Goal: Information Seeking & Learning: Learn about a topic

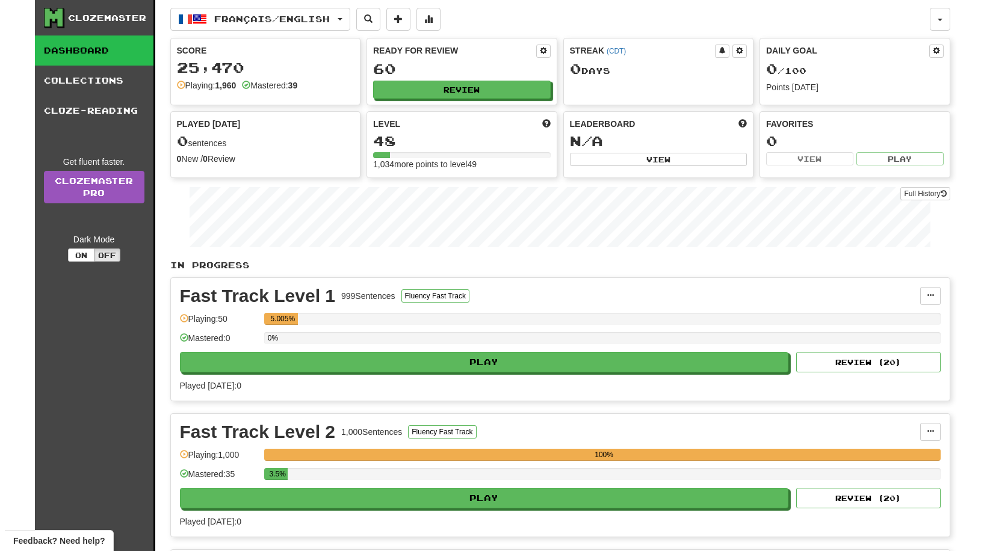
scroll to position [241, 0]
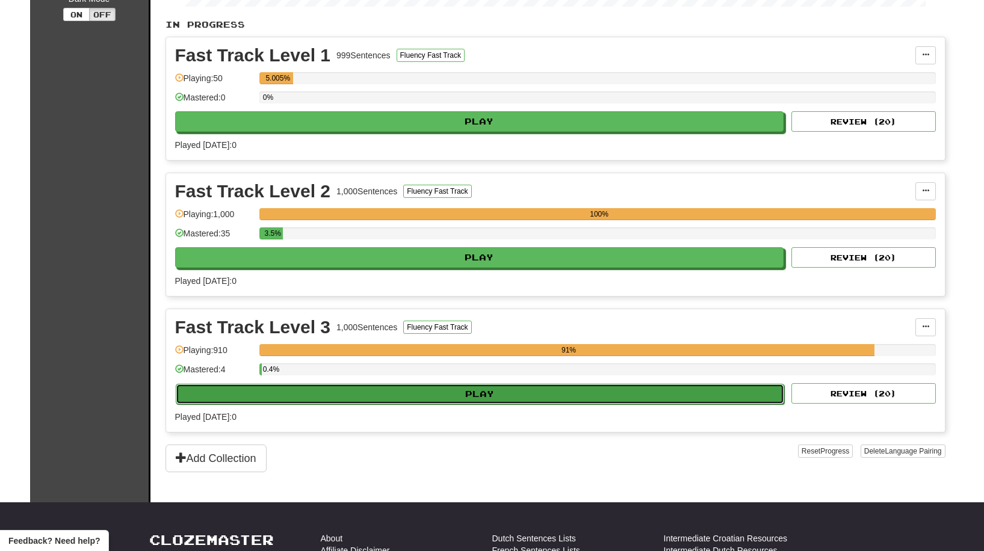
click at [513, 386] on button "Play" at bounding box center [480, 394] width 609 height 20
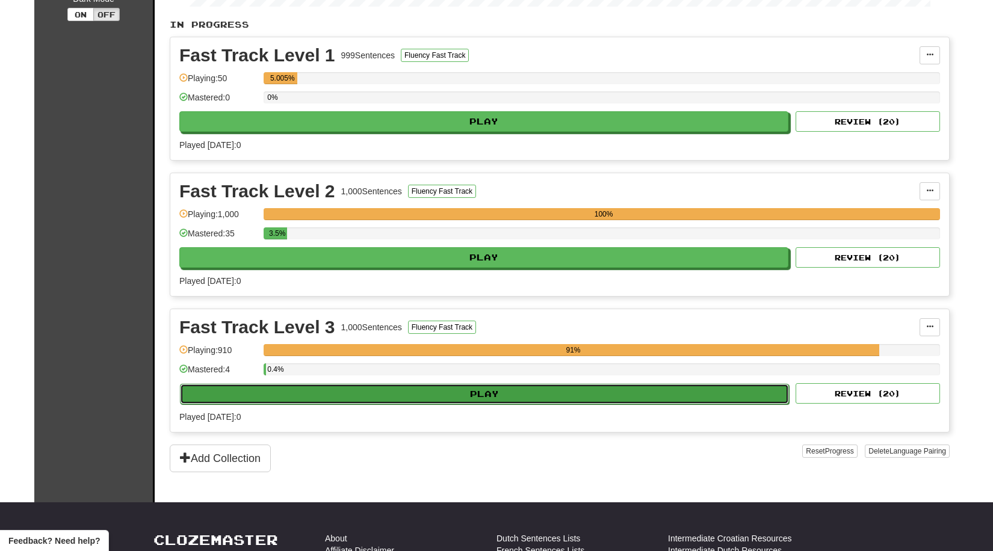
select select "**"
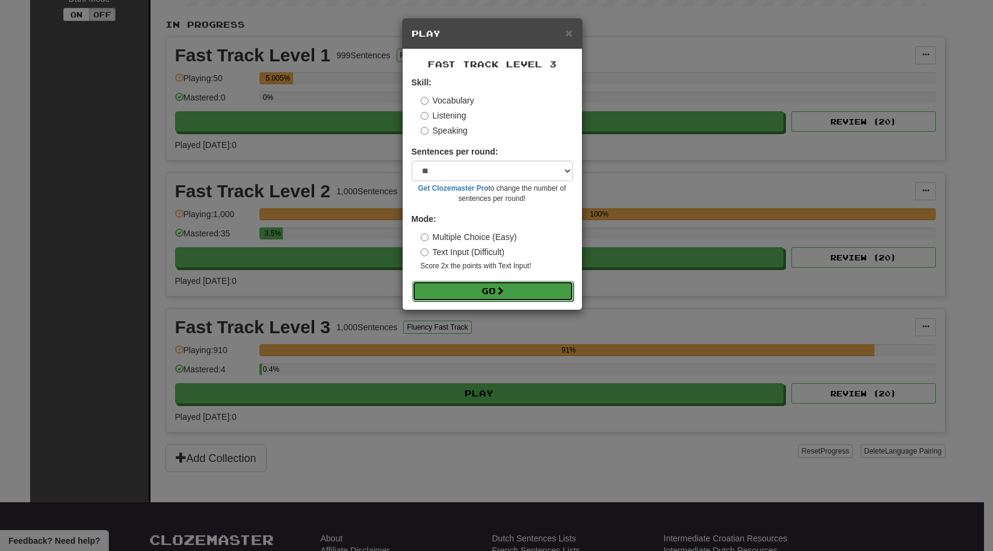
click at [483, 290] on button "Go" at bounding box center [492, 291] width 161 height 20
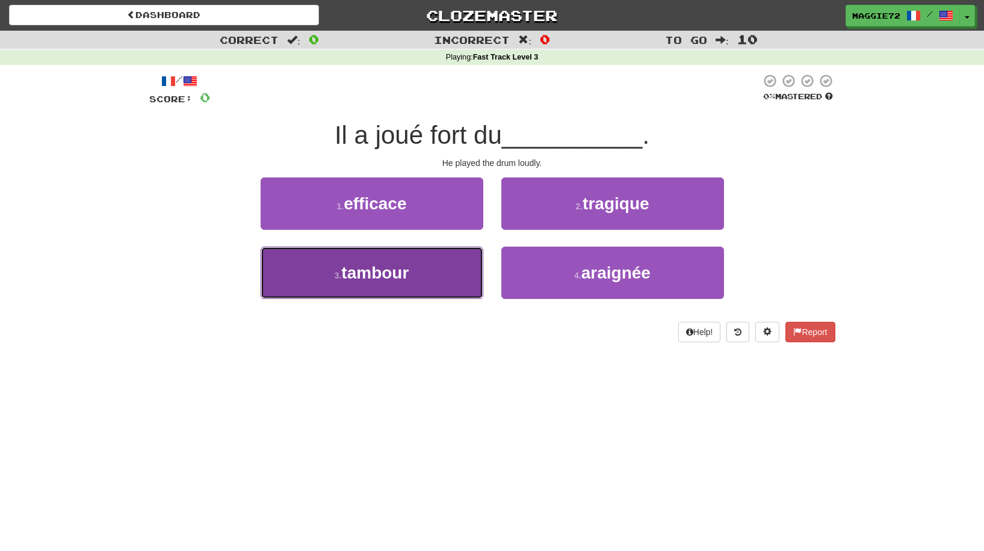
click at [411, 281] on button "3 . tambour" at bounding box center [372, 273] width 223 height 52
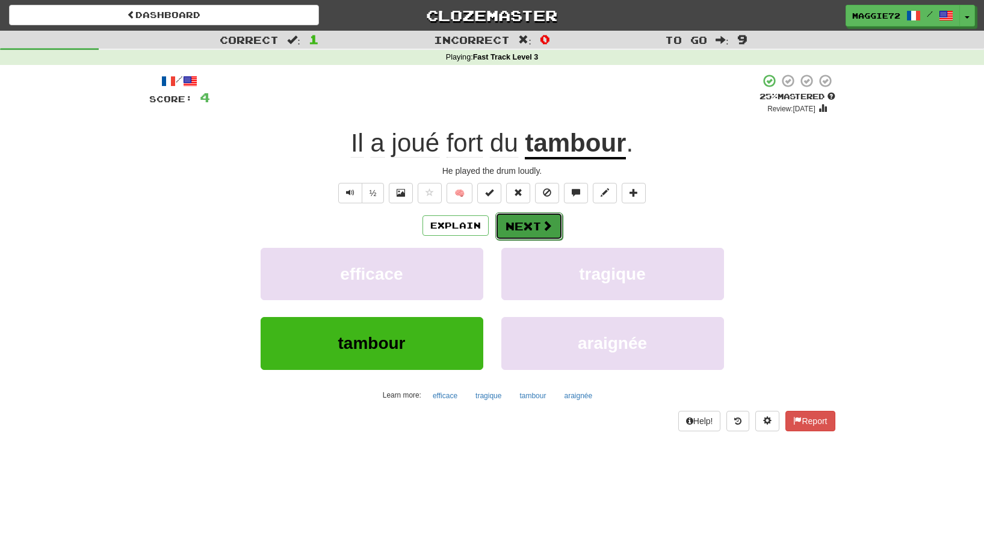
click at [514, 230] on button "Next" at bounding box center [528, 226] width 67 height 28
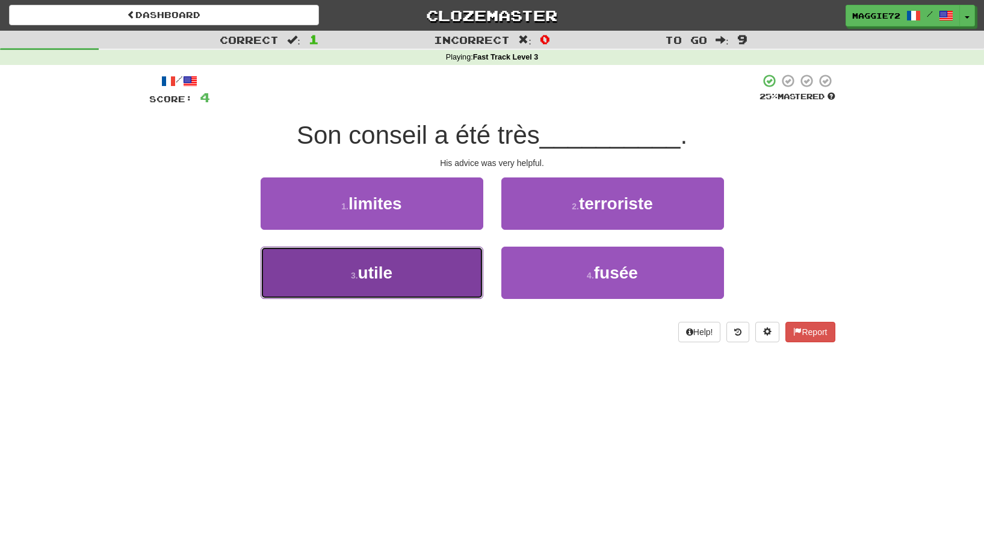
click at [419, 280] on button "3 . utile" at bounding box center [372, 273] width 223 height 52
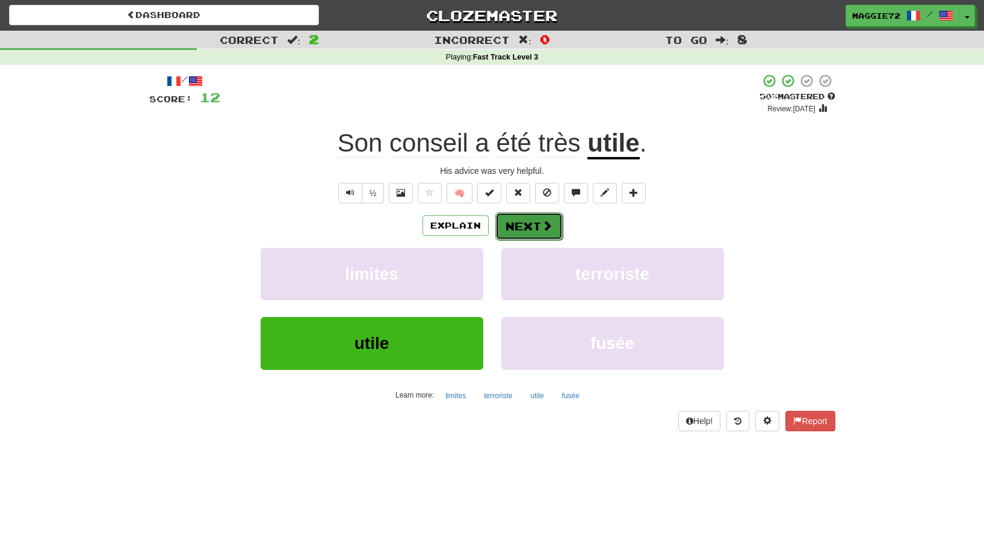
click at [536, 229] on button "Next" at bounding box center [528, 226] width 67 height 28
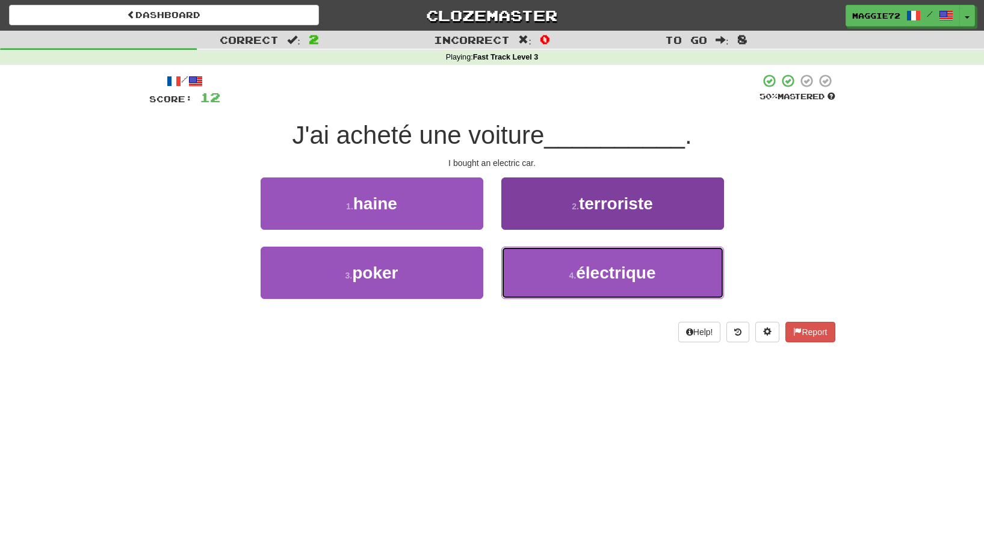
click at [561, 270] on button "4 . électrique" at bounding box center [612, 273] width 223 height 52
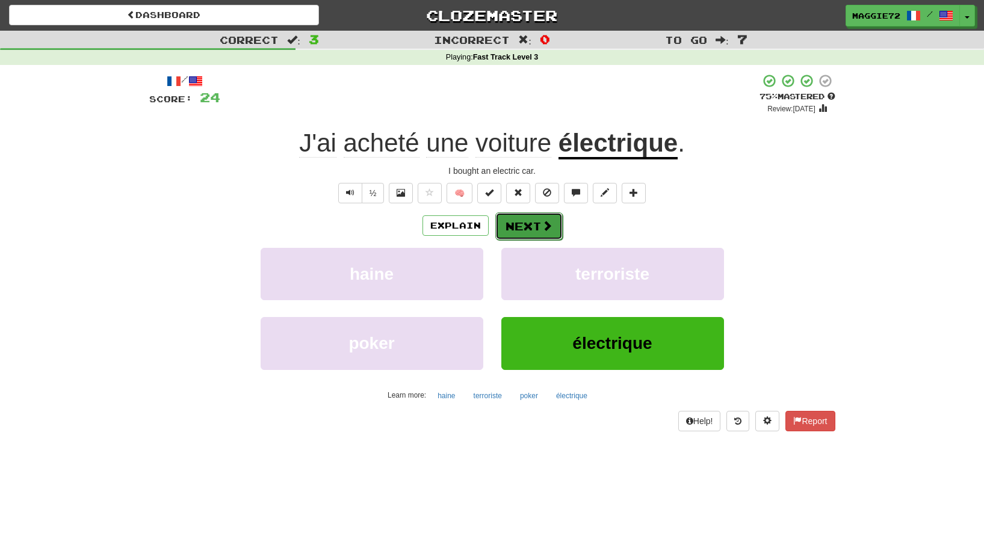
click at [535, 221] on button "Next" at bounding box center [528, 226] width 67 height 28
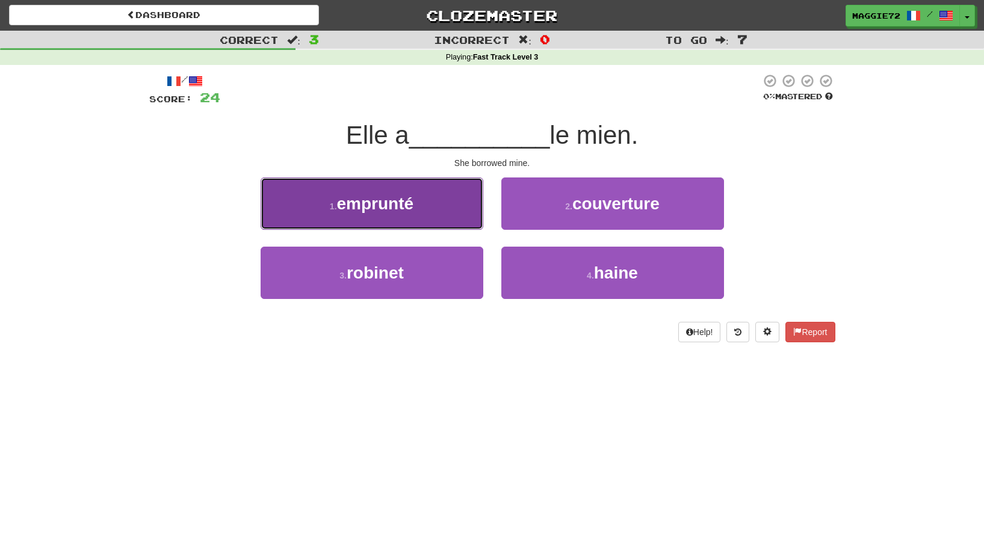
click at [425, 209] on button "1 . emprunté" at bounding box center [372, 204] width 223 height 52
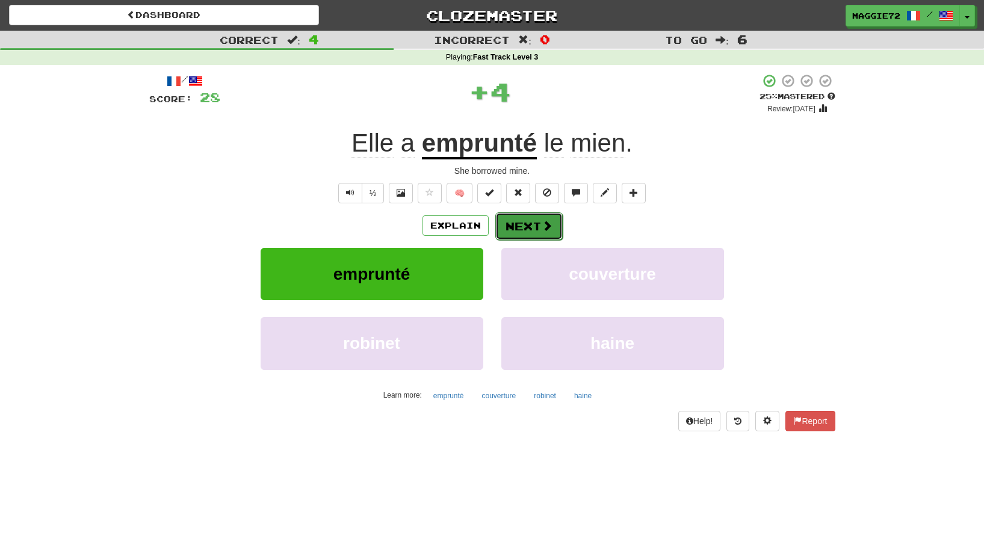
click at [538, 226] on button "Next" at bounding box center [528, 226] width 67 height 28
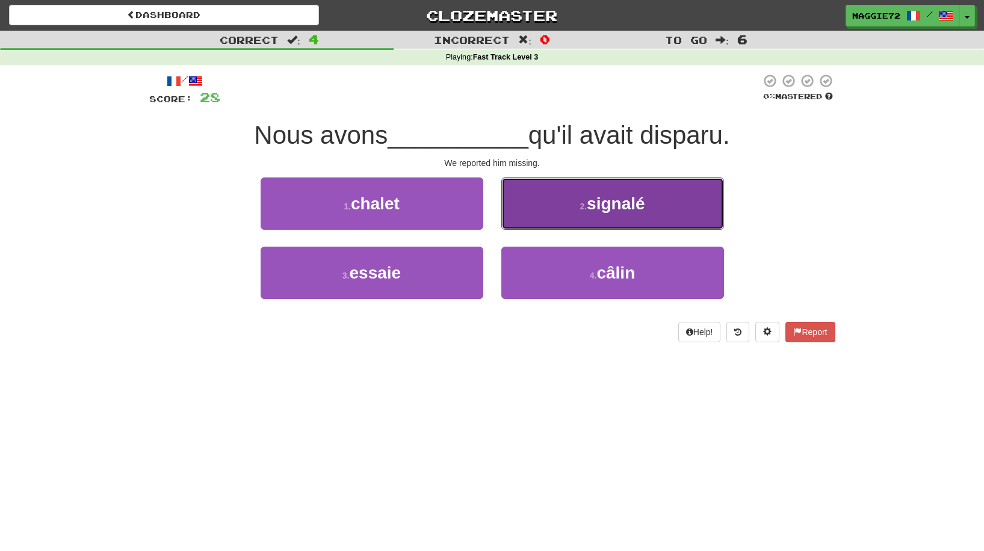
click at [575, 209] on button "2 . signalé" at bounding box center [612, 204] width 223 height 52
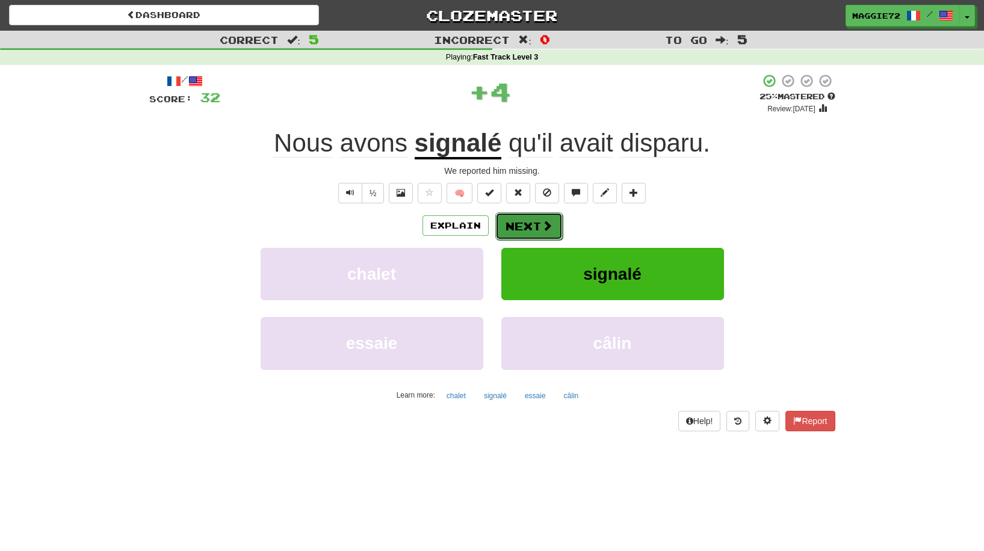
click at [525, 226] on button "Next" at bounding box center [528, 226] width 67 height 28
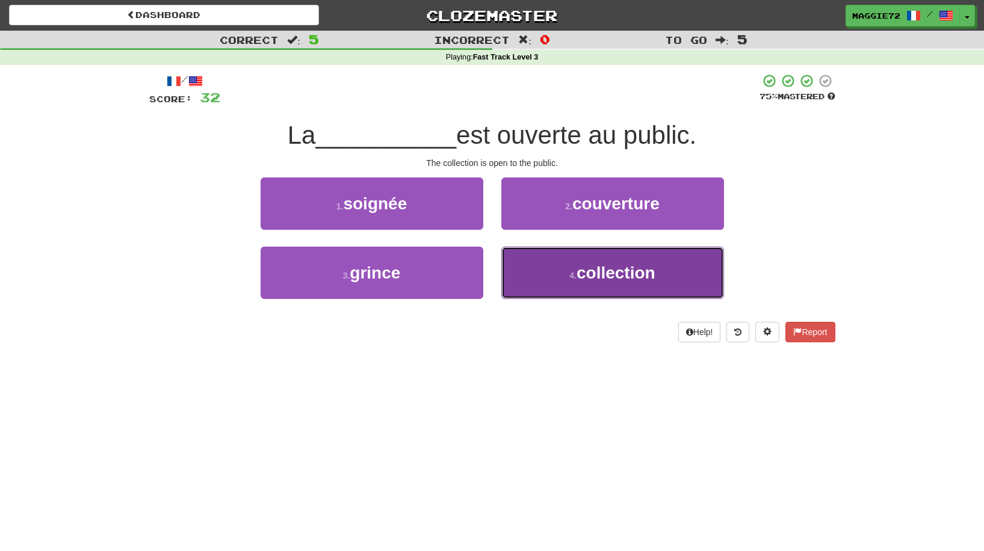
click at [576, 281] on button "4 . collection" at bounding box center [612, 273] width 223 height 52
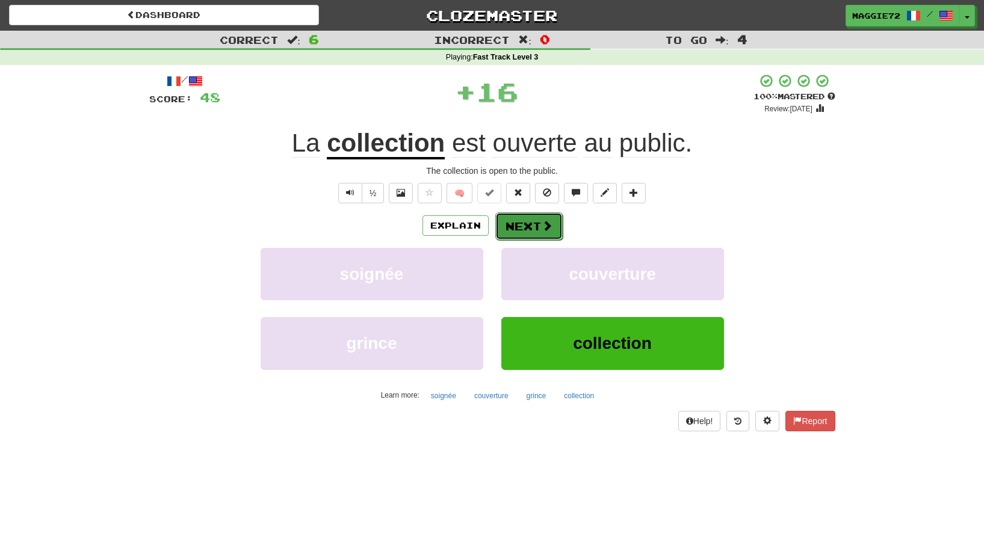
click at [531, 226] on button "Next" at bounding box center [528, 226] width 67 height 28
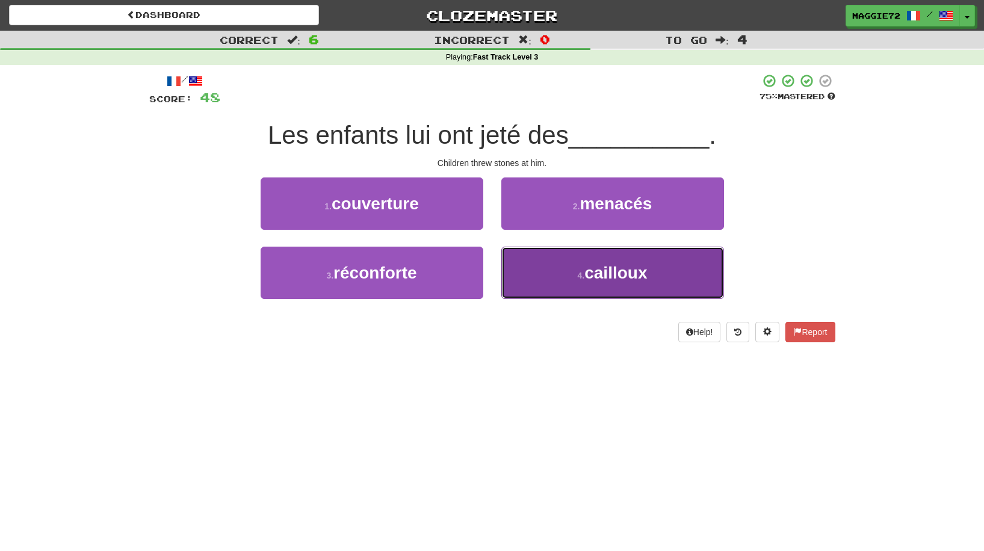
click at [567, 280] on button "4 . cailloux" at bounding box center [612, 273] width 223 height 52
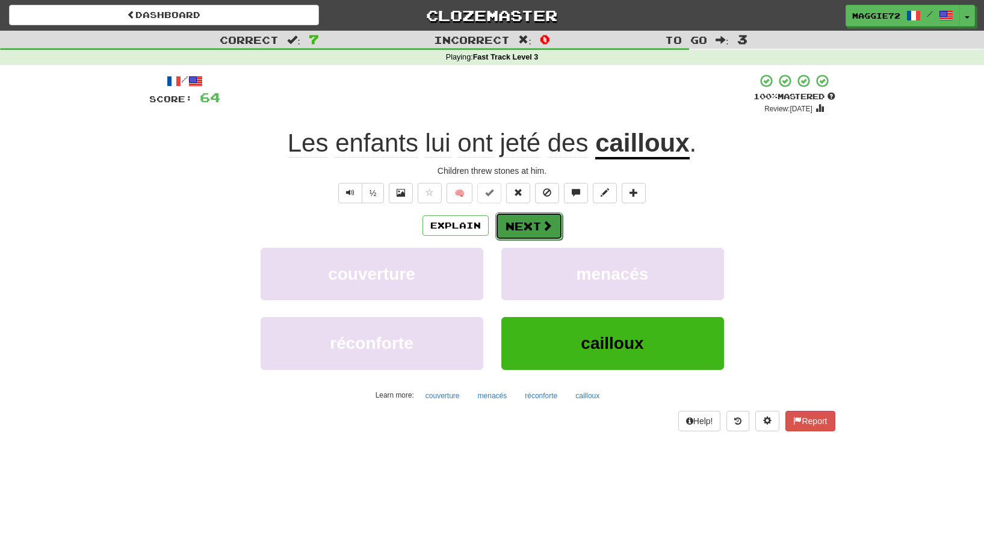
click at [533, 224] on button "Next" at bounding box center [528, 226] width 67 height 28
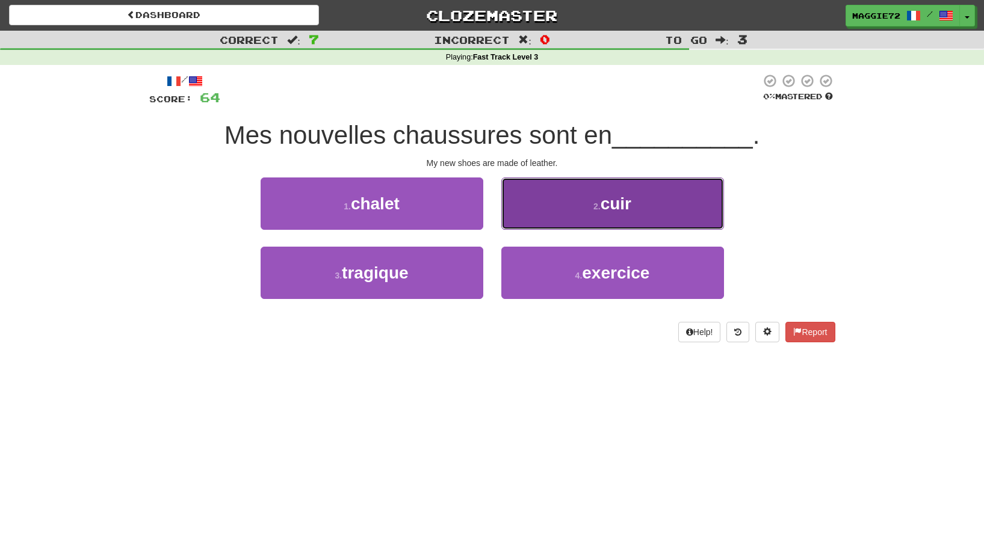
click at [607, 218] on button "2 . cuir" at bounding box center [612, 204] width 223 height 52
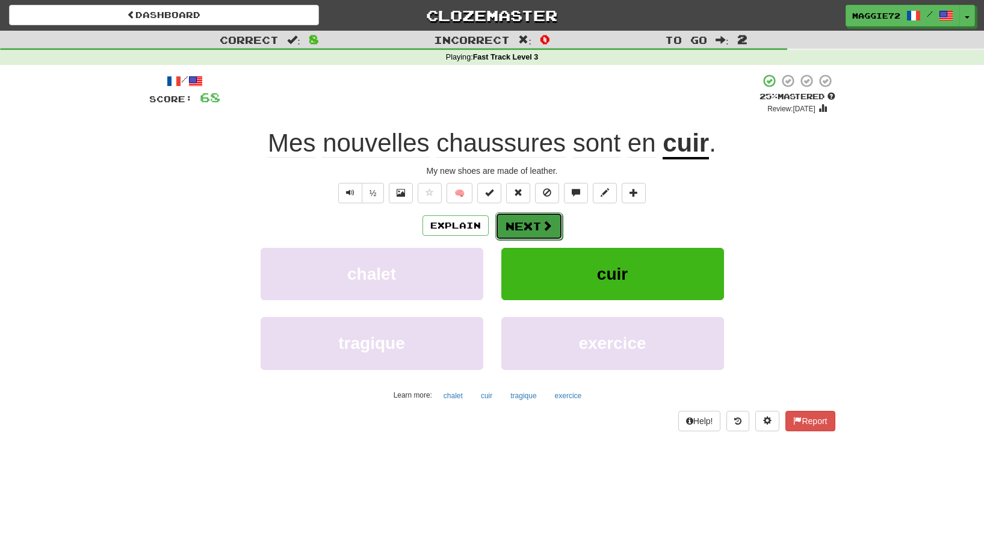
click at [536, 229] on button "Next" at bounding box center [528, 226] width 67 height 28
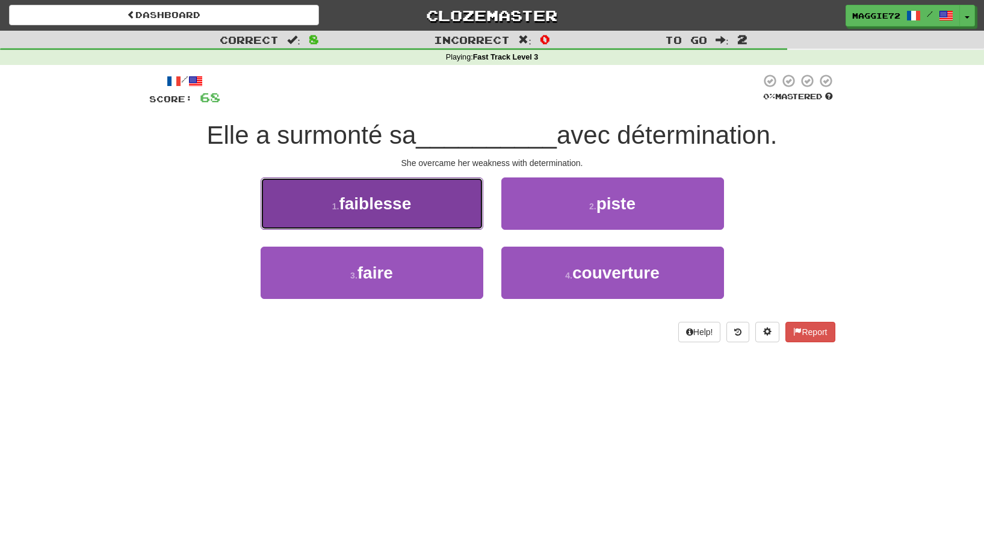
click at [405, 209] on span "faiblesse" at bounding box center [375, 203] width 72 height 19
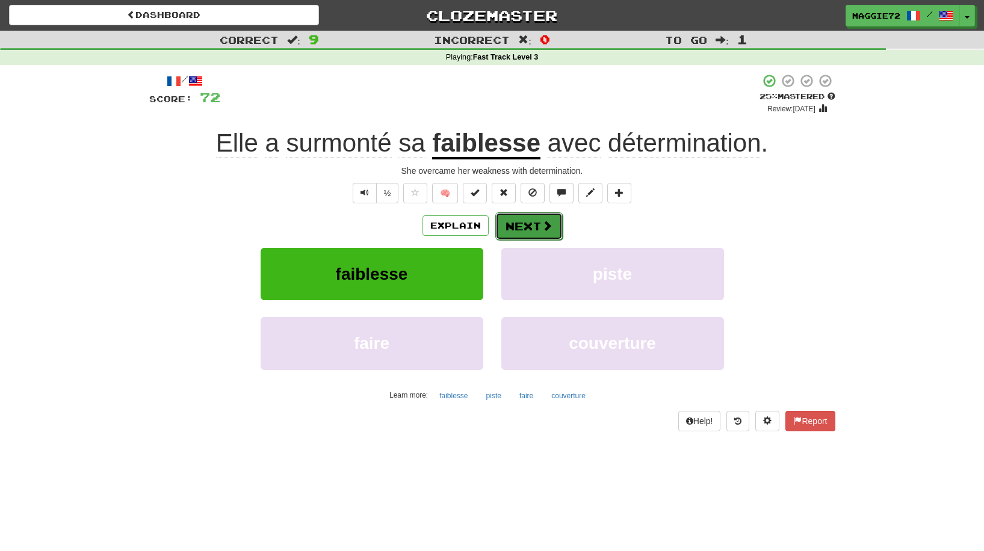
click at [519, 233] on button "Next" at bounding box center [528, 226] width 67 height 28
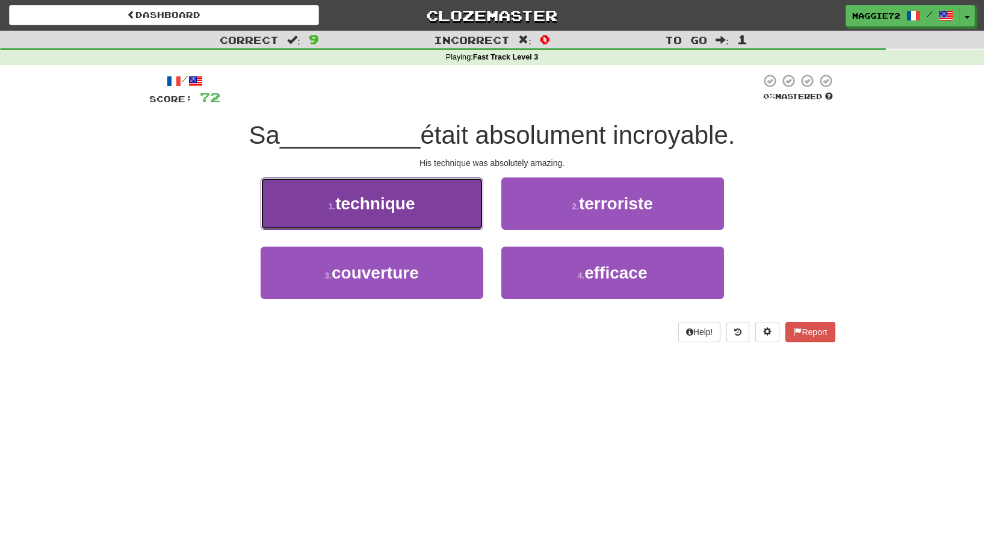
click at [385, 194] on span "technique" at bounding box center [374, 203] width 79 height 19
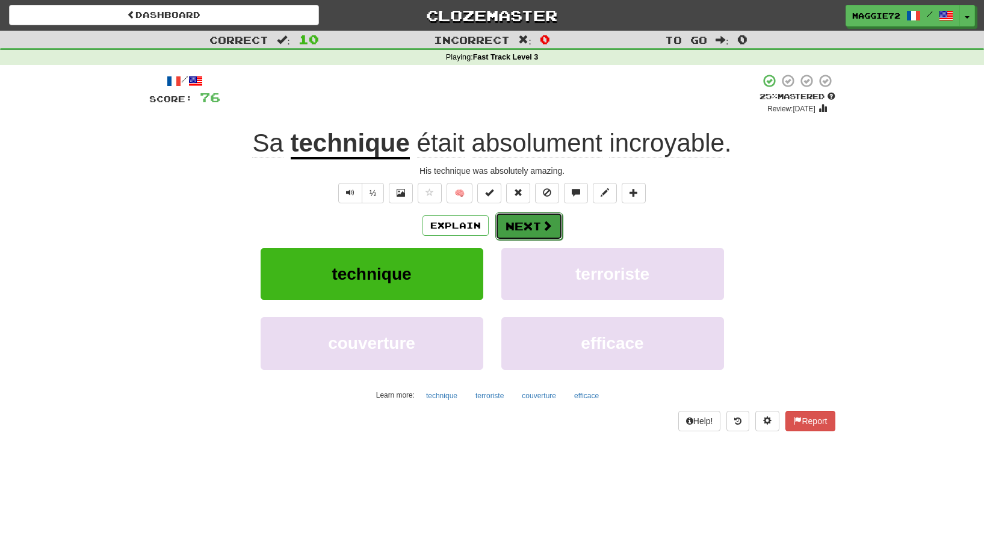
click at [536, 221] on button "Next" at bounding box center [528, 226] width 67 height 28
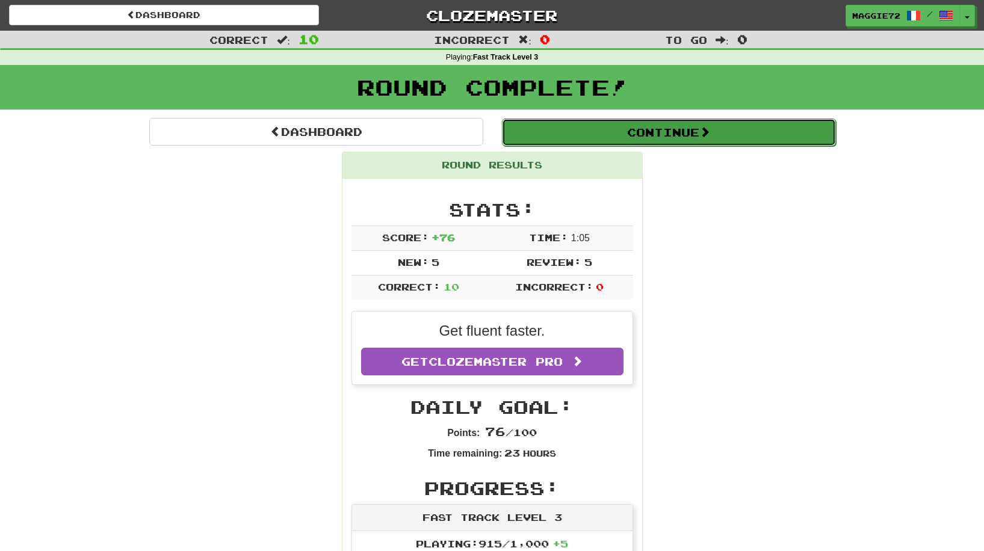
click at [601, 141] on button "Continue" at bounding box center [669, 133] width 334 height 28
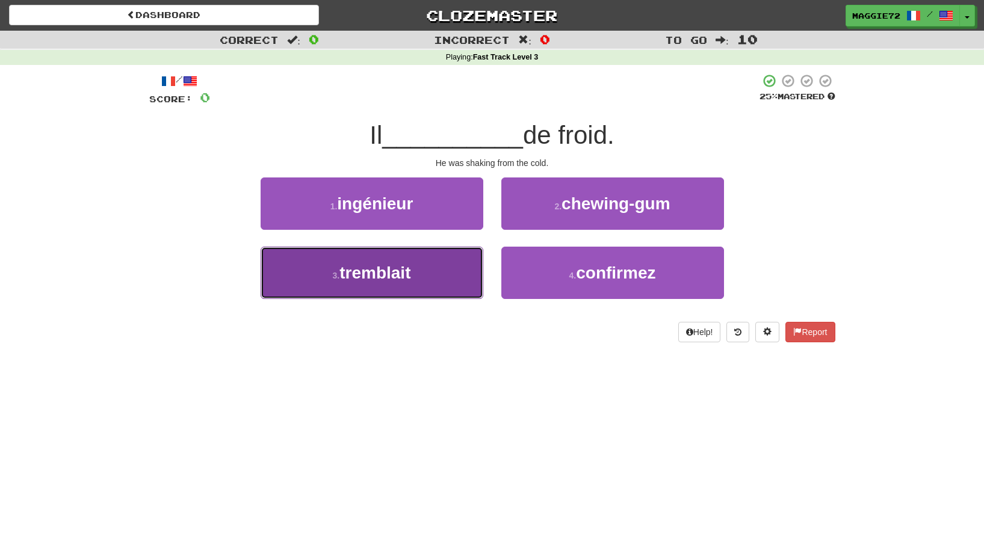
click at [422, 277] on button "3 . tremblait" at bounding box center [372, 273] width 223 height 52
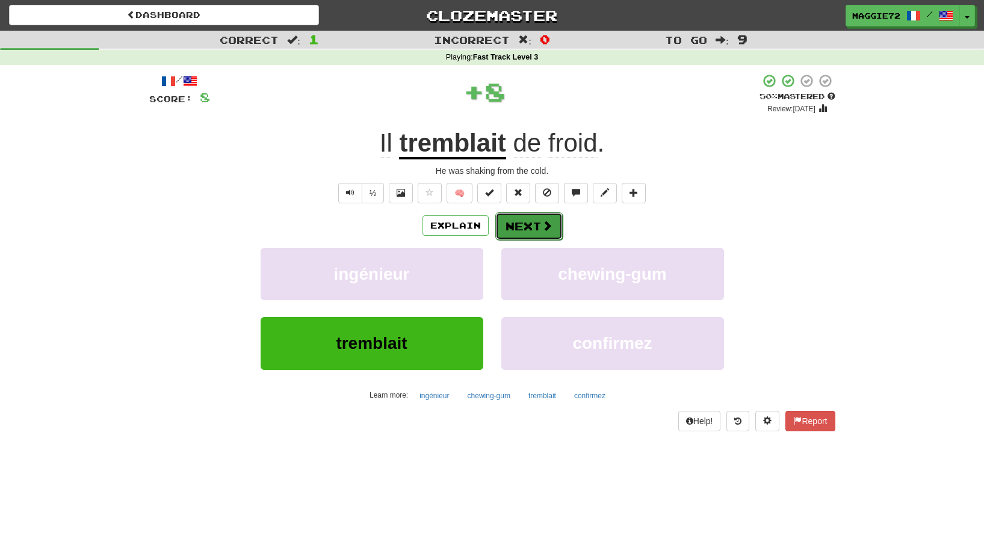
click at [539, 225] on button "Next" at bounding box center [528, 226] width 67 height 28
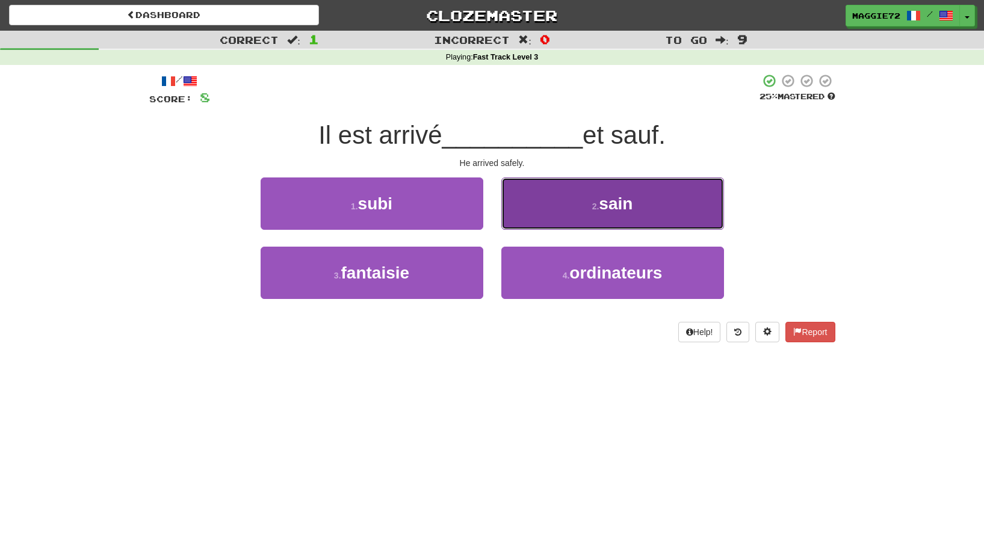
click at [613, 217] on button "2 . sain" at bounding box center [612, 204] width 223 height 52
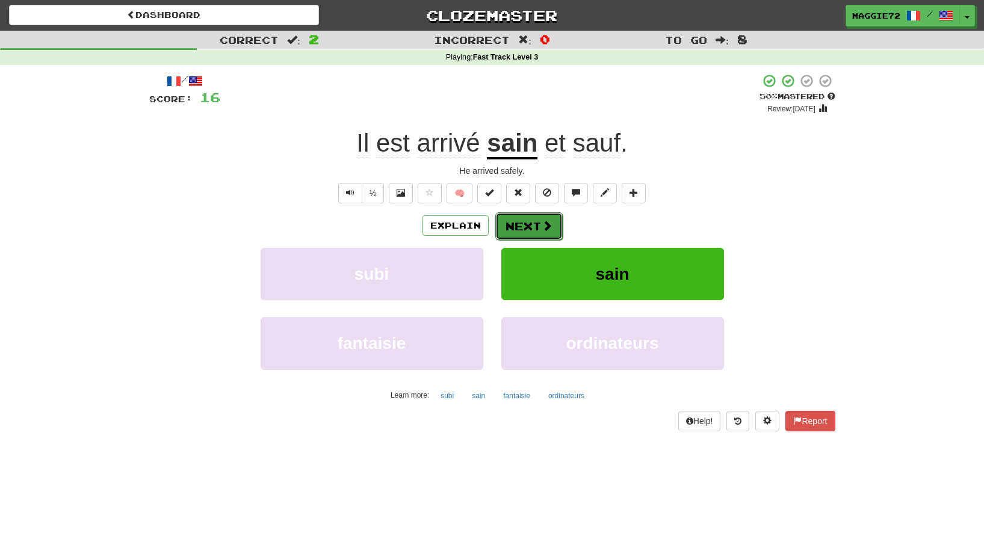
click at [531, 214] on button "Next" at bounding box center [528, 226] width 67 height 28
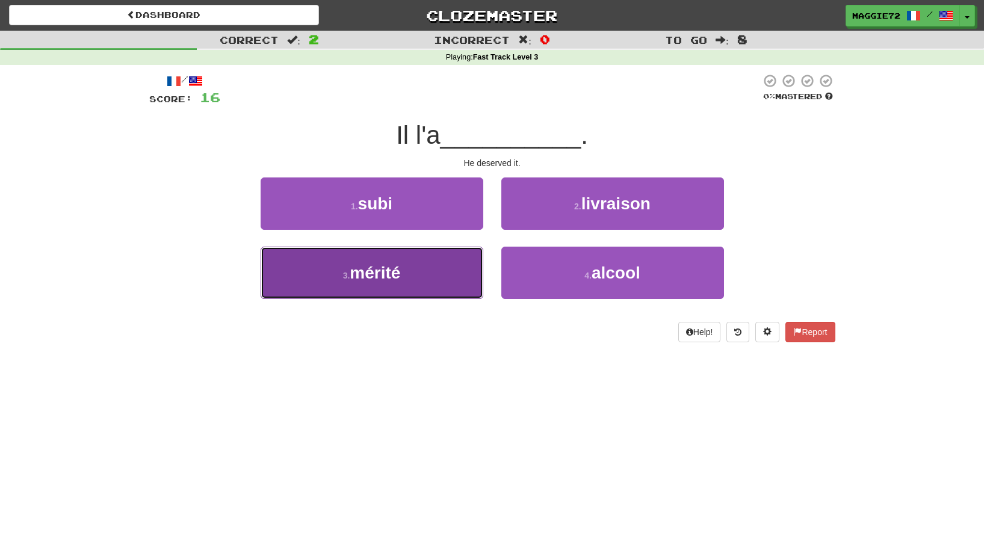
click at [406, 266] on button "3 . mérité" at bounding box center [372, 273] width 223 height 52
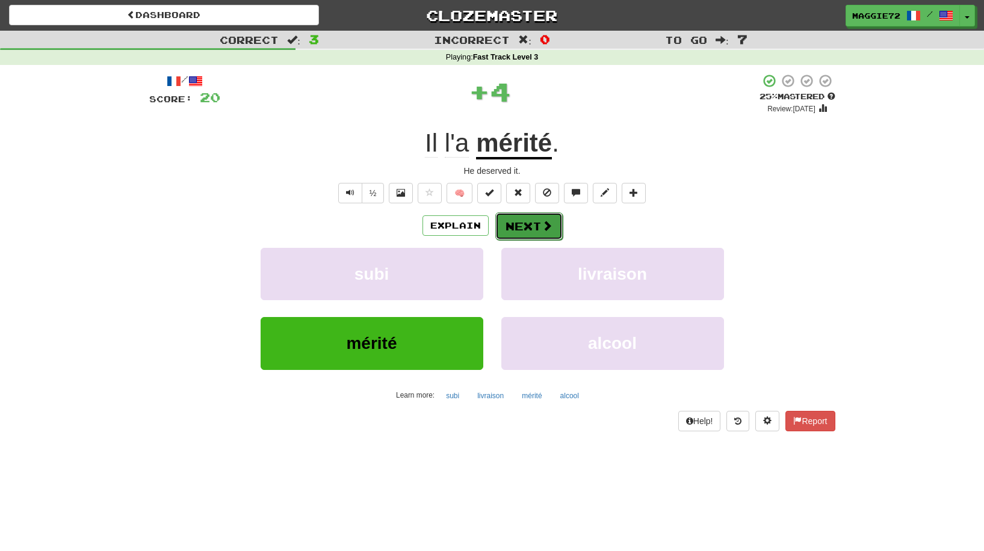
click at [533, 232] on button "Next" at bounding box center [528, 226] width 67 height 28
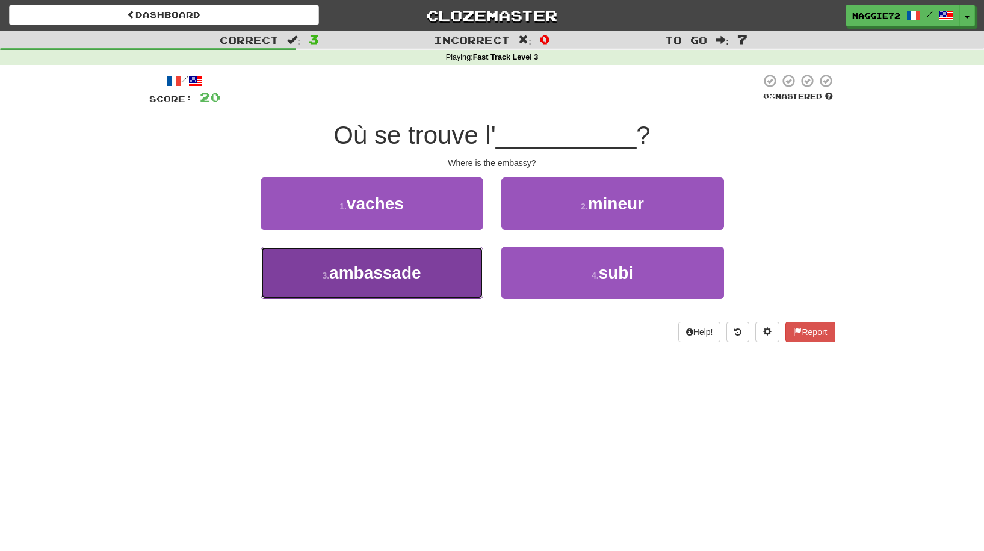
click at [396, 265] on span "ambassade" at bounding box center [375, 273] width 92 height 19
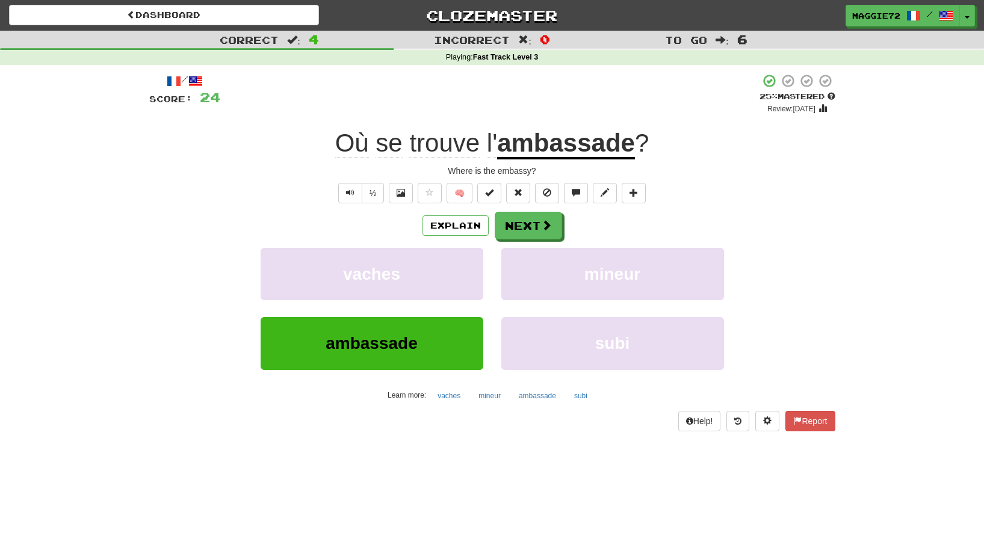
click at [555, 149] on u "ambassade" at bounding box center [566, 144] width 138 height 31
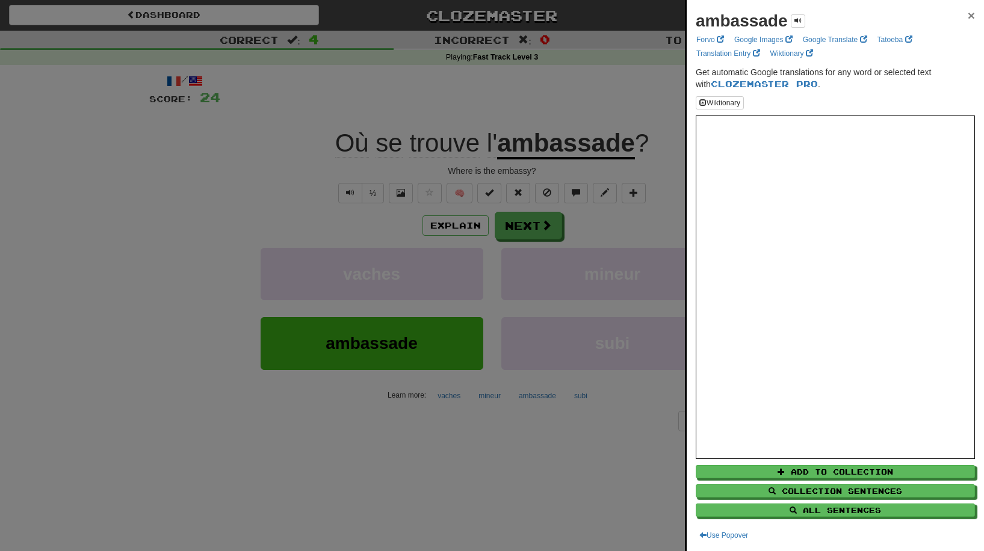
click at [968, 15] on span "×" at bounding box center [971, 15] width 7 height 14
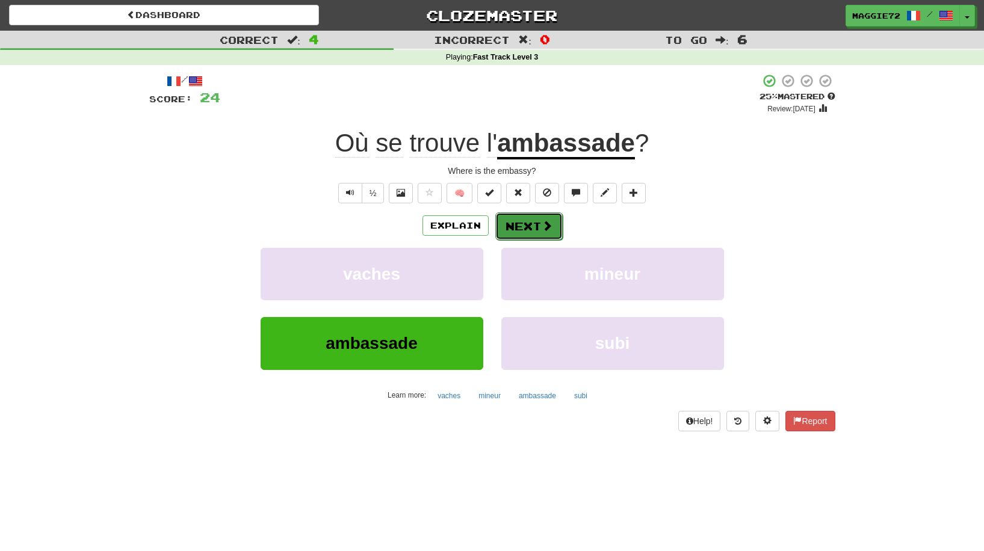
click at [546, 220] on span at bounding box center [547, 225] width 11 height 11
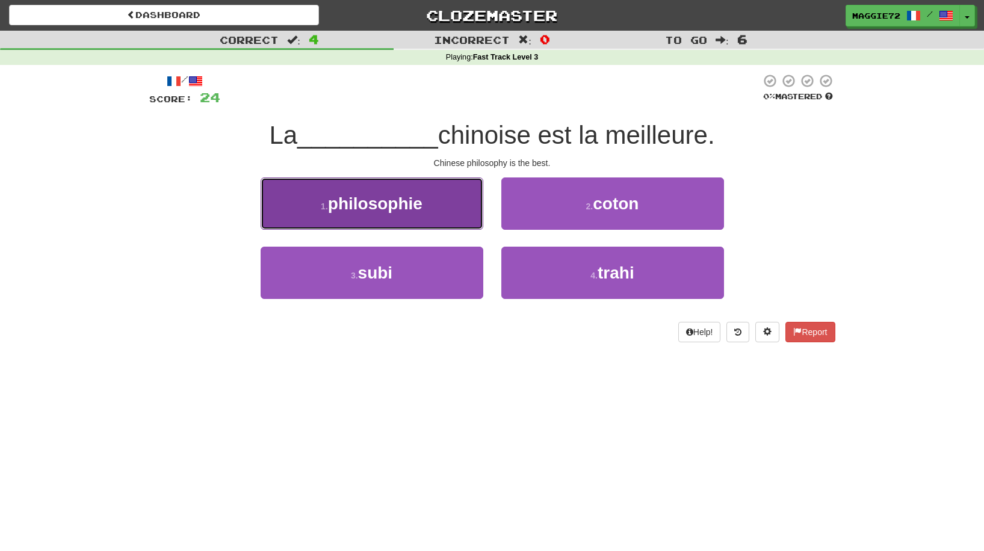
click at [437, 207] on button "1 . philosophie" at bounding box center [372, 204] width 223 height 52
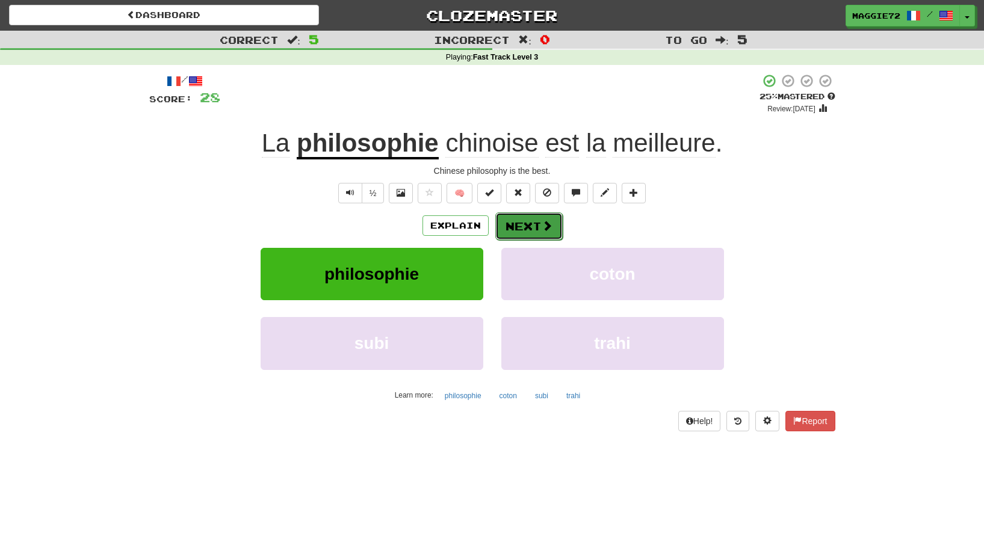
click at [542, 225] on span at bounding box center [547, 225] width 11 height 11
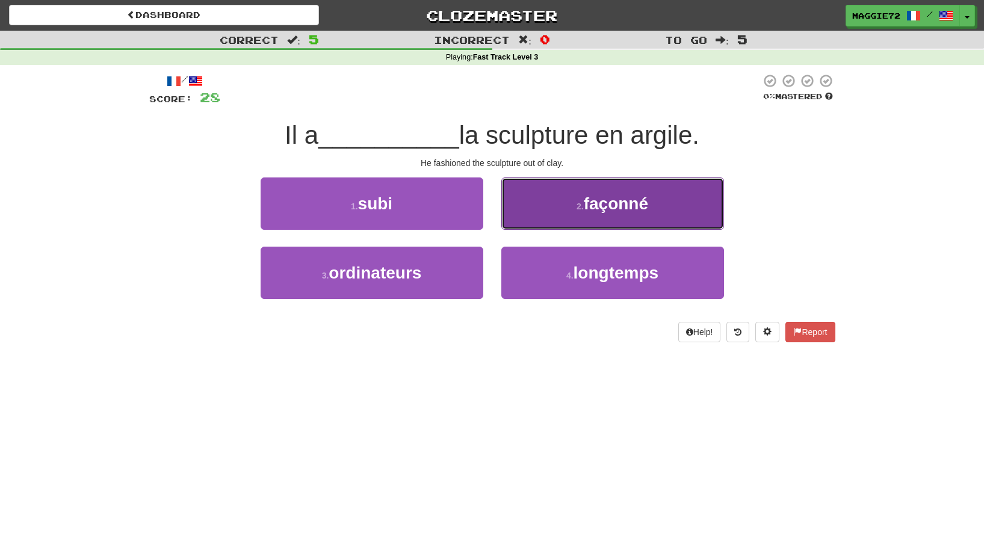
click at [589, 213] on button "2 . façonné" at bounding box center [612, 204] width 223 height 52
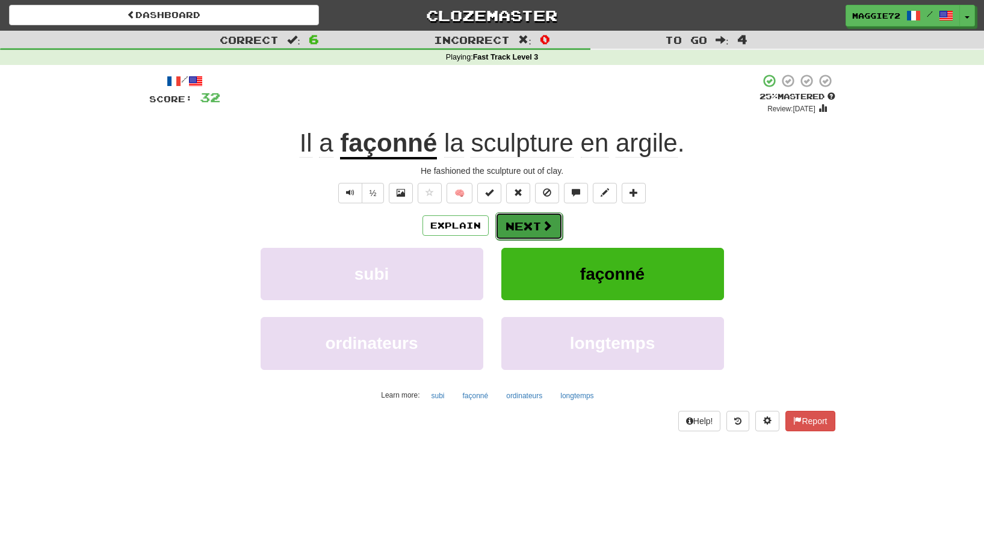
click at [539, 226] on button "Next" at bounding box center [528, 226] width 67 height 28
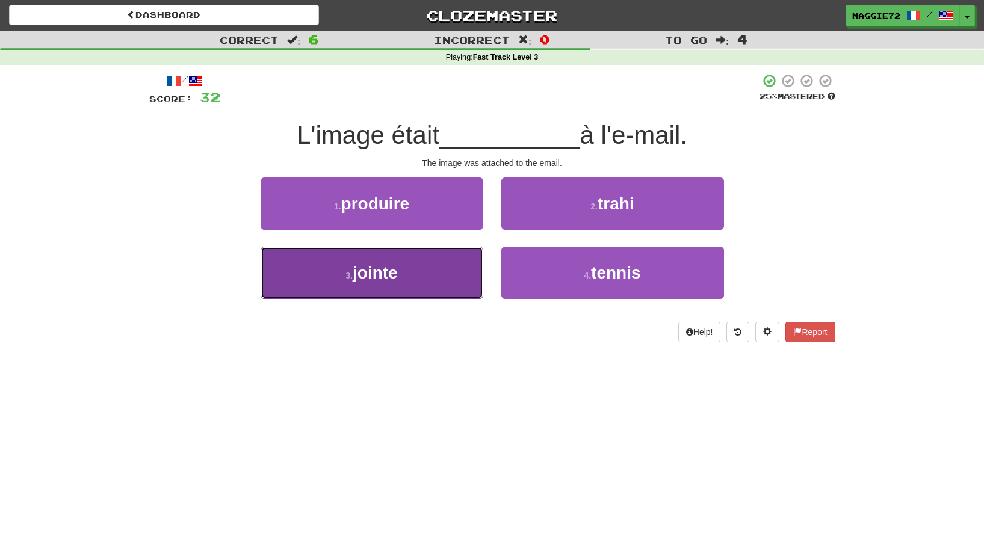
click at [378, 272] on span "jointe" at bounding box center [375, 273] width 45 height 19
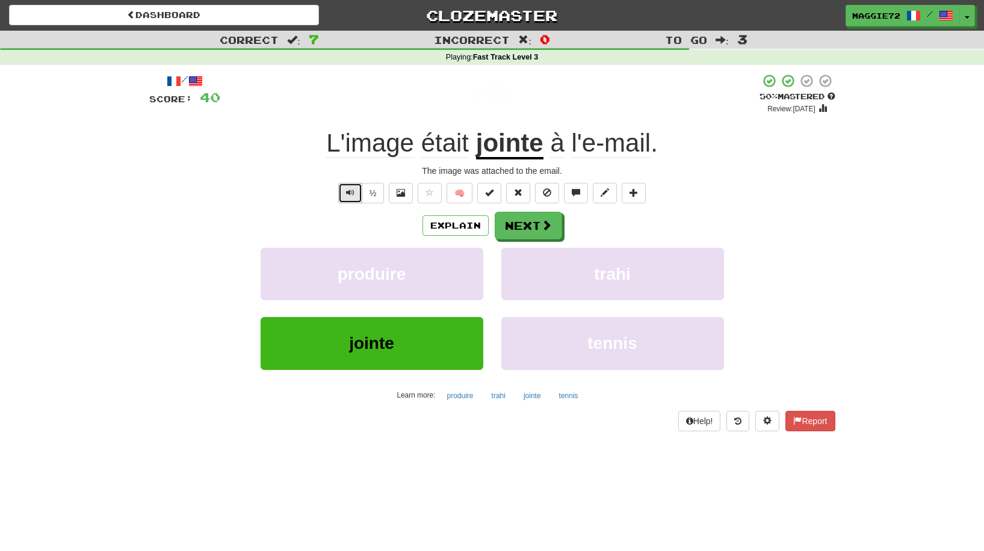
click at [346, 193] on span "Text-to-speech controls" at bounding box center [350, 192] width 8 height 8
click at [521, 229] on button "Next" at bounding box center [528, 226] width 67 height 28
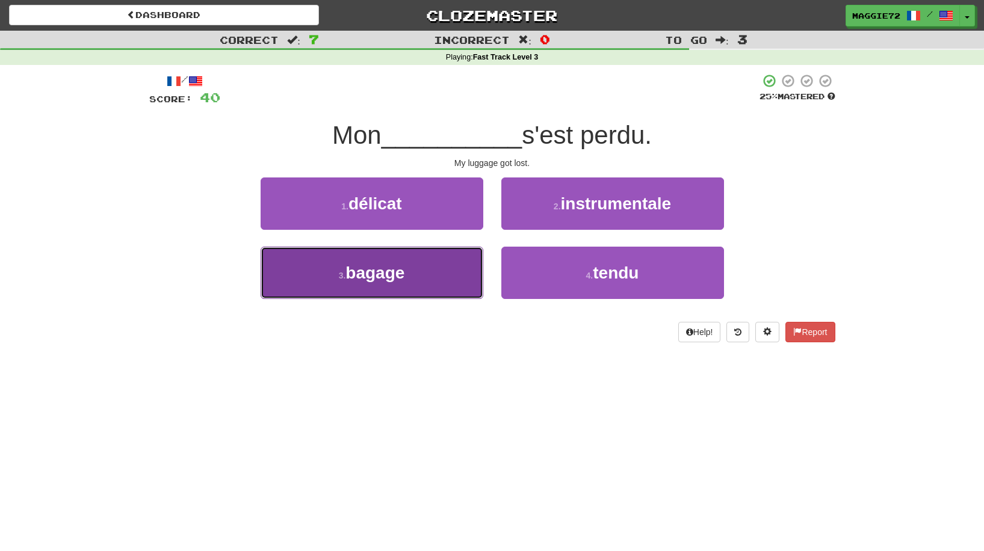
click at [354, 285] on button "3 . bagage" at bounding box center [372, 273] width 223 height 52
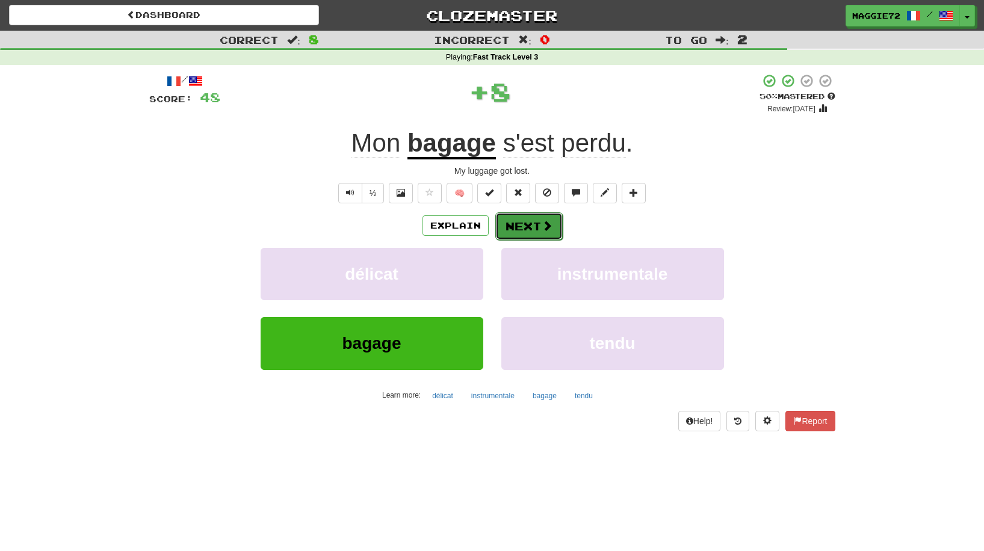
click at [526, 231] on button "Next" at bounding box center [528, 226] width 67 height 28
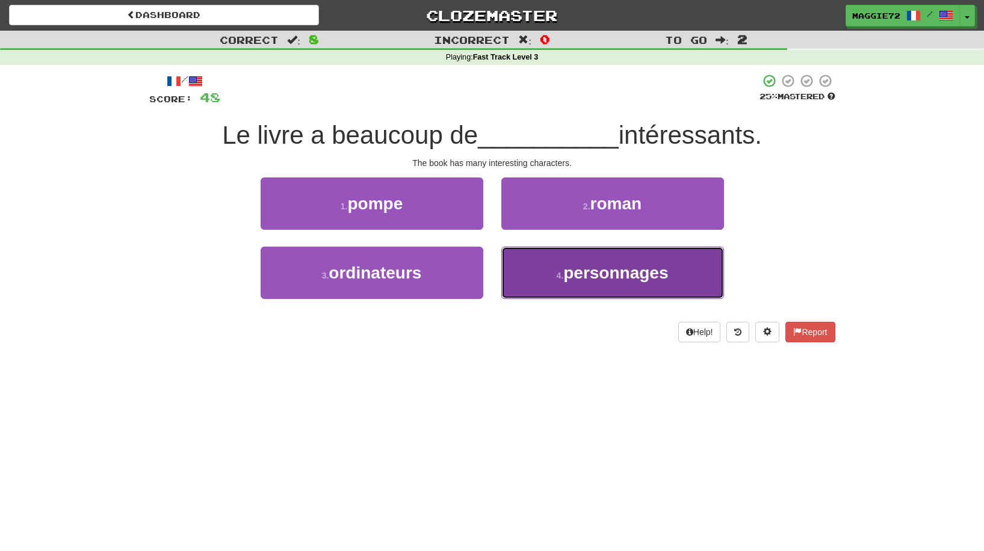
click at [581, 279] on span "personnages" at bounding box center [615, 273] width 105 height 19
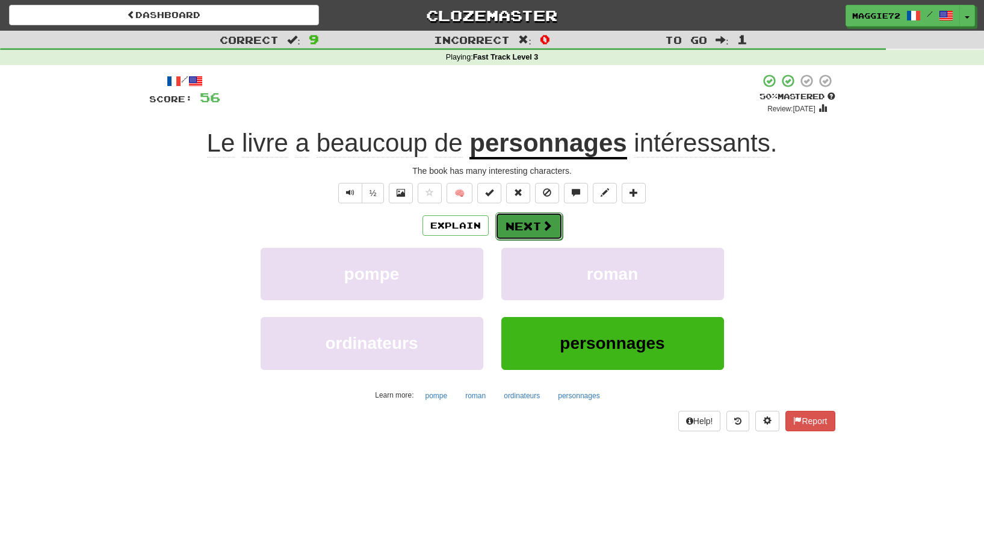
click at [518, 230] on button "Next" at bounding box center [528, 226] width 67 height 28
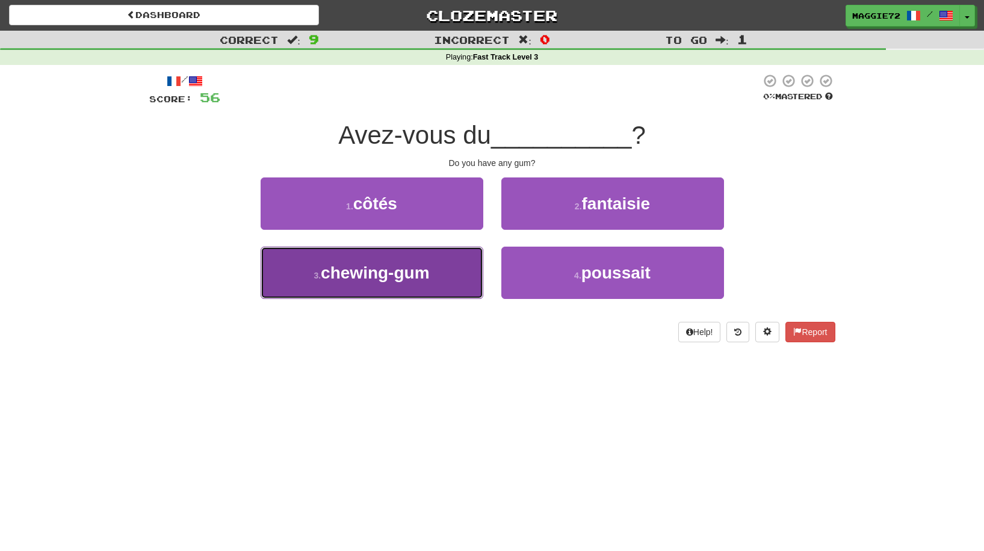
click at [345, 268] on span "chewing-gum" at bounding box center [375, 273] width 108 height 19
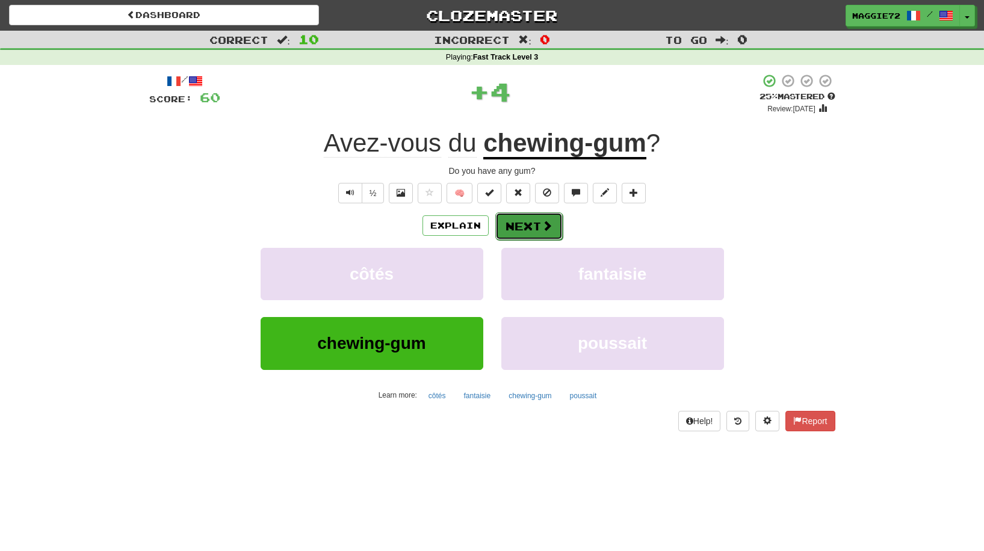
click at [518, 227] on button "Next" at bounding box center [528, 226] width 67 height 28
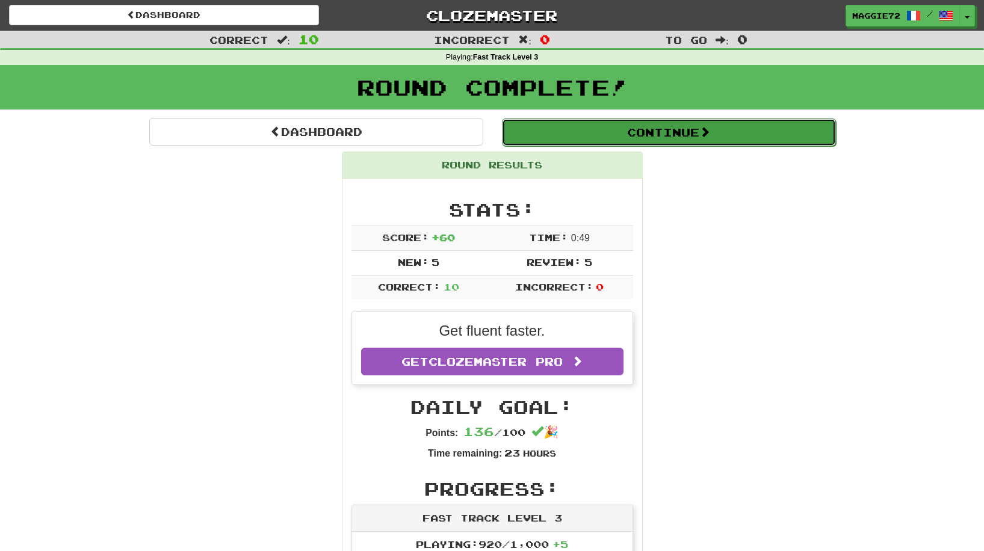
click at [622, 138] on button "Continue" at bounding box center [669, 133] width 334 height 28
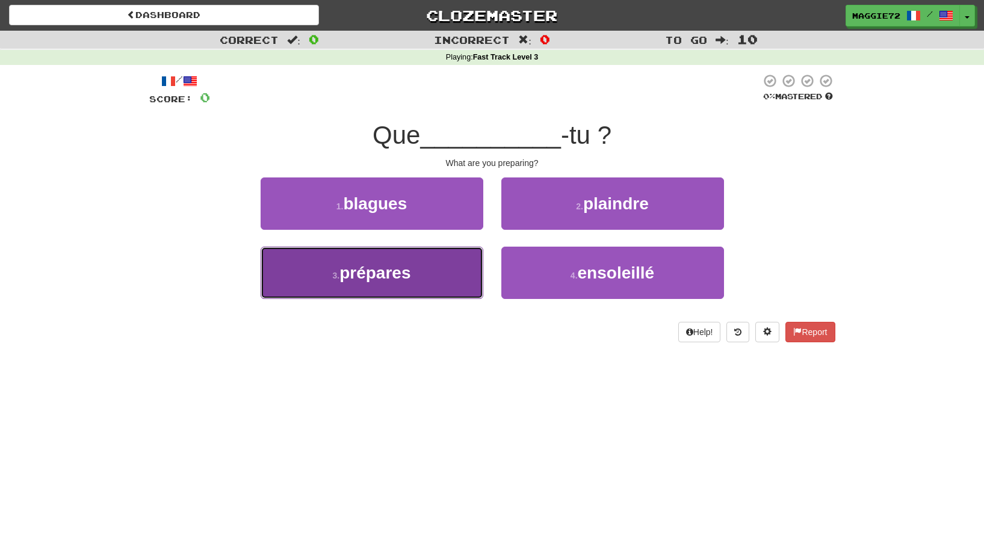
click at [409, 267] on span "prépares" at bounding box center [374, 273] width 71 height 19
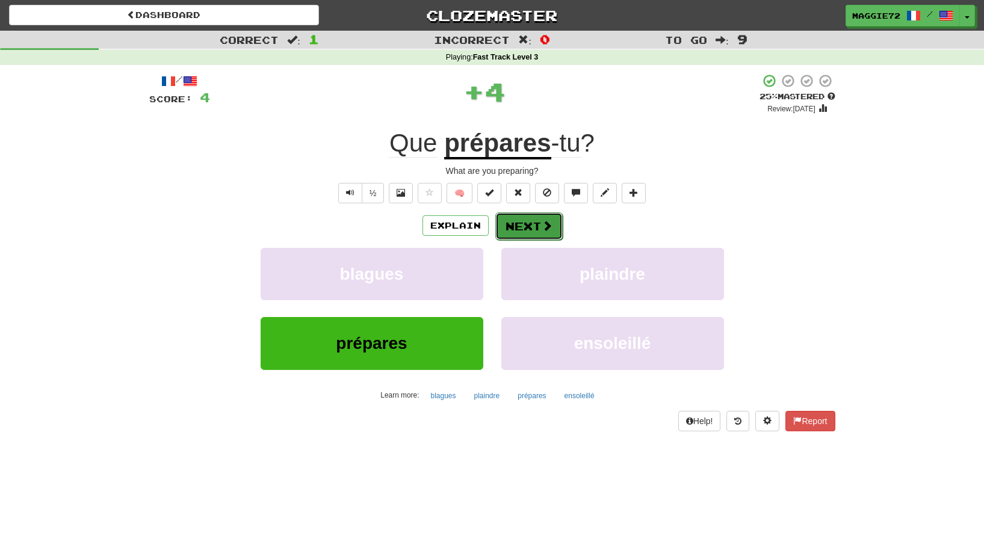
click at [526, 217] on button "Next" at bounding box center [528, 226] width 67 height 28
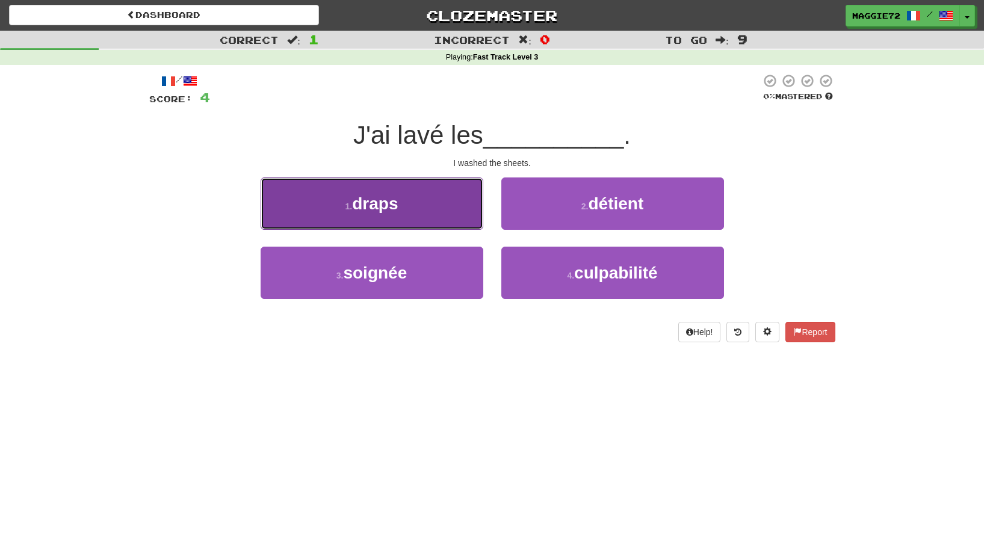
click at [404, 222] on button "1 . draps" at bounding box center [372, 204] width 223 height 52
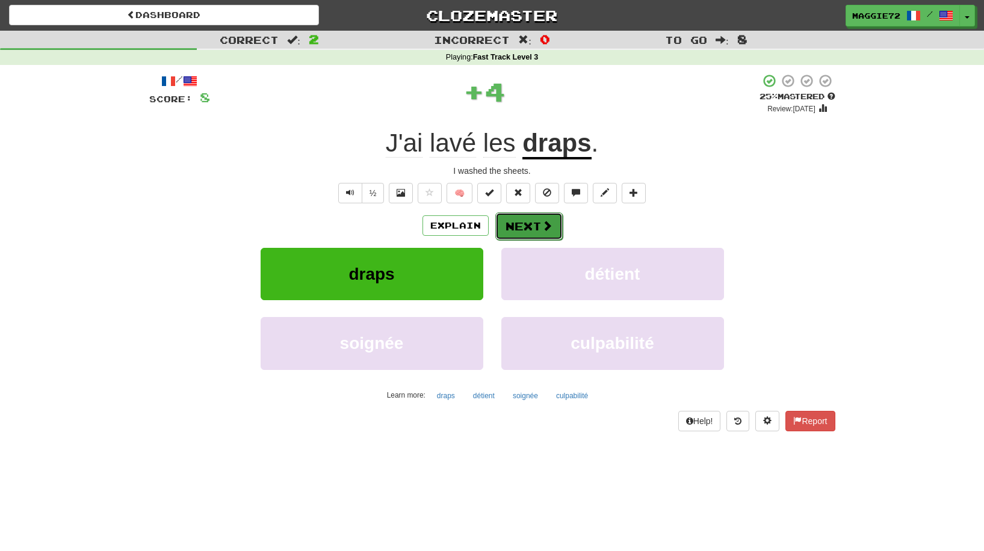
click at [530, 221] on button "Next" at bounding box center [528, 226] width 67 height 28
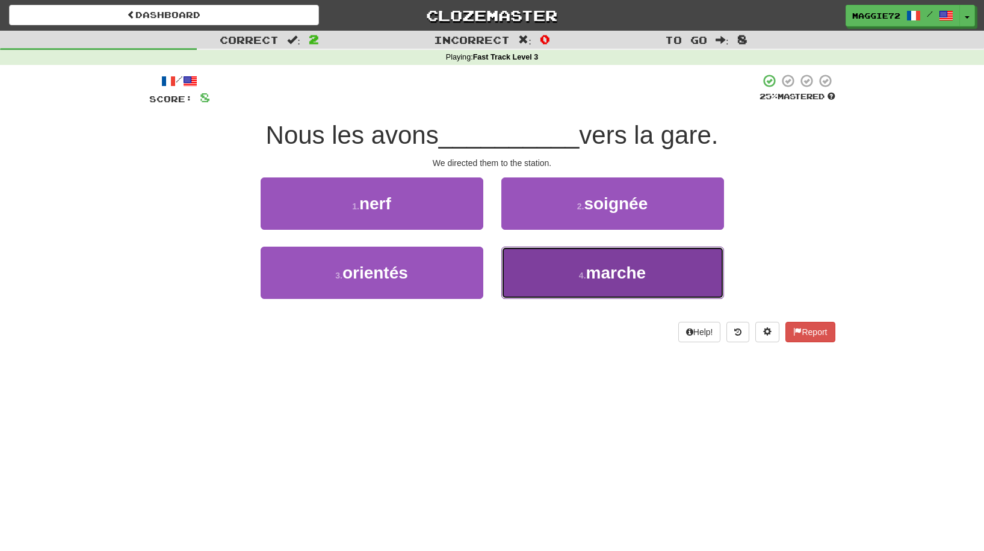
click at [628, 264] on span "marche" at bounding box center [616, 273] width 60 height 19
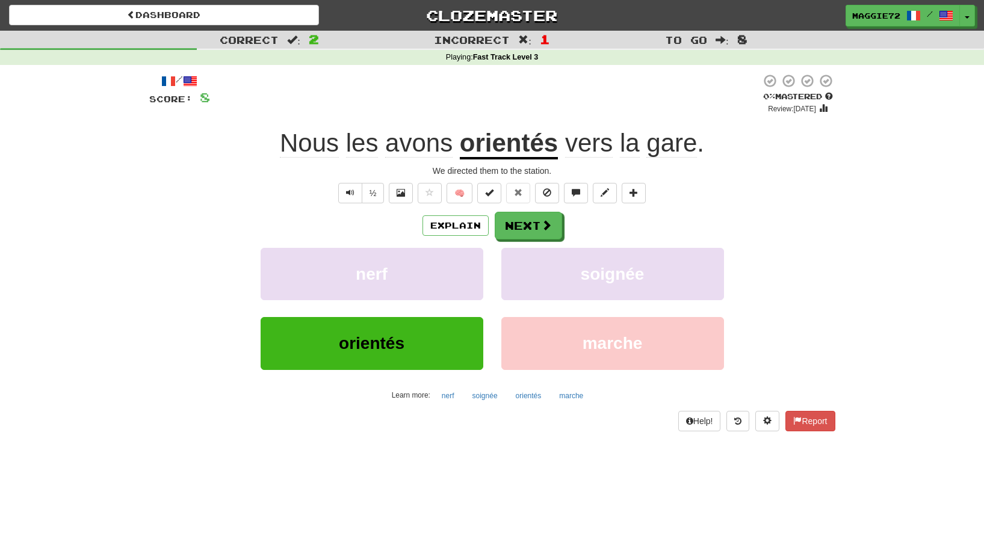
click at [564, 233] on div "Explain Next" at bounding box center [492, 226] width 686 height 28
click at [554, 233] on button "Next" at bounding box center [528, 226] width 67 height 28
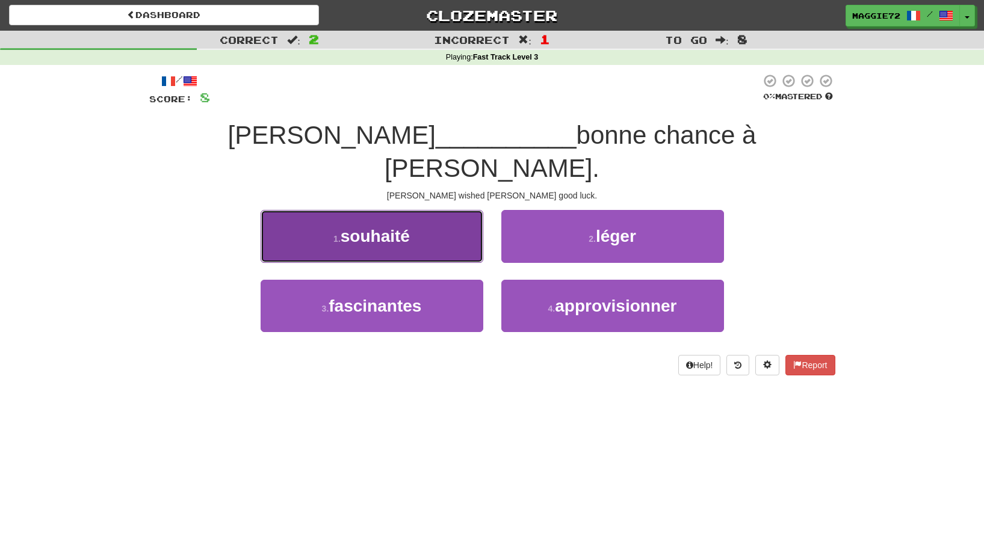
click at [374, 227] on span "souhaité" at bounding box center [375, 236] width 69 height 19
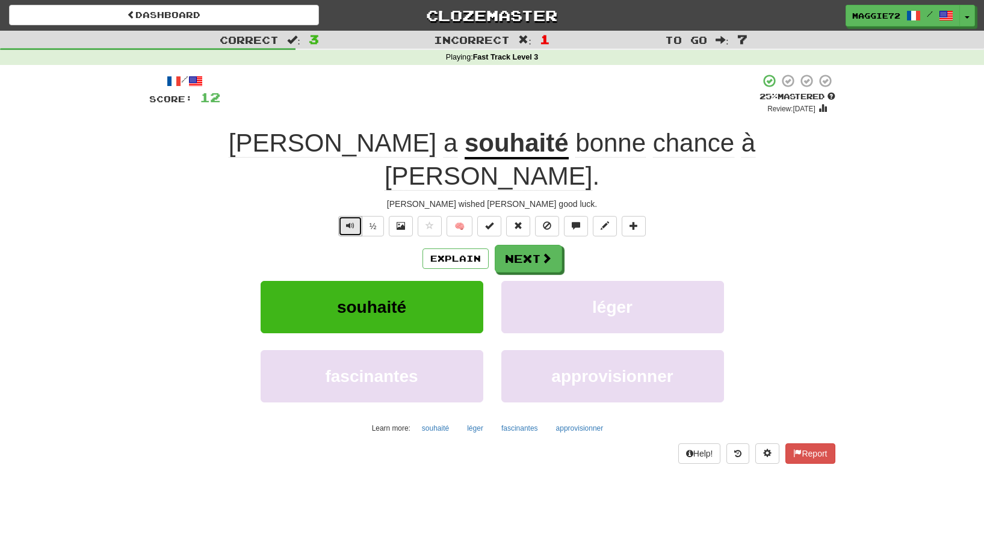
click at [345, 216] on button "Text-to-speech controls" at bounding box center [350, 226] width 24 height 20
click at [513, 246] on button "Next" at bounding box center [528, 260] width 67 height 28
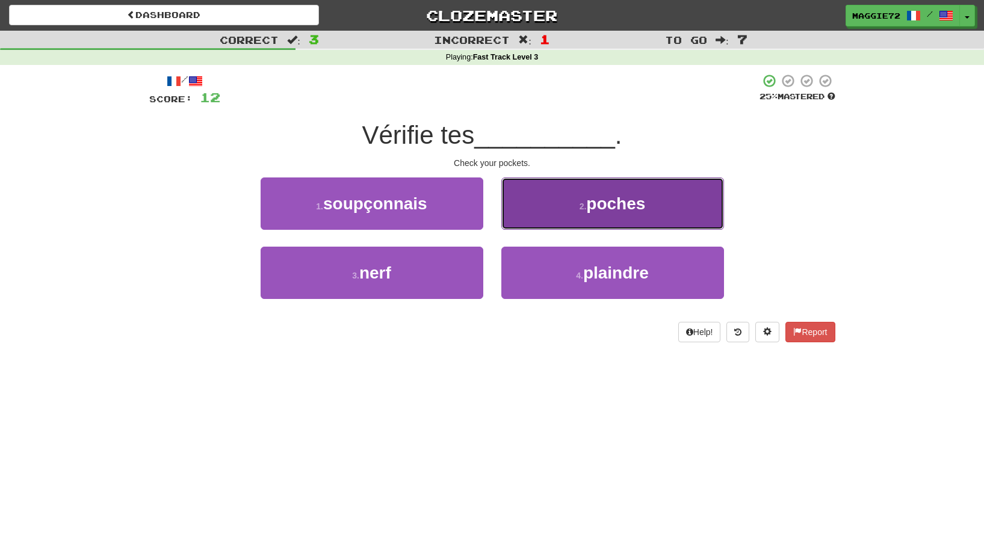
click at [590, 212] on span "poches" at bounding box center [615, 203] width 59 height 19
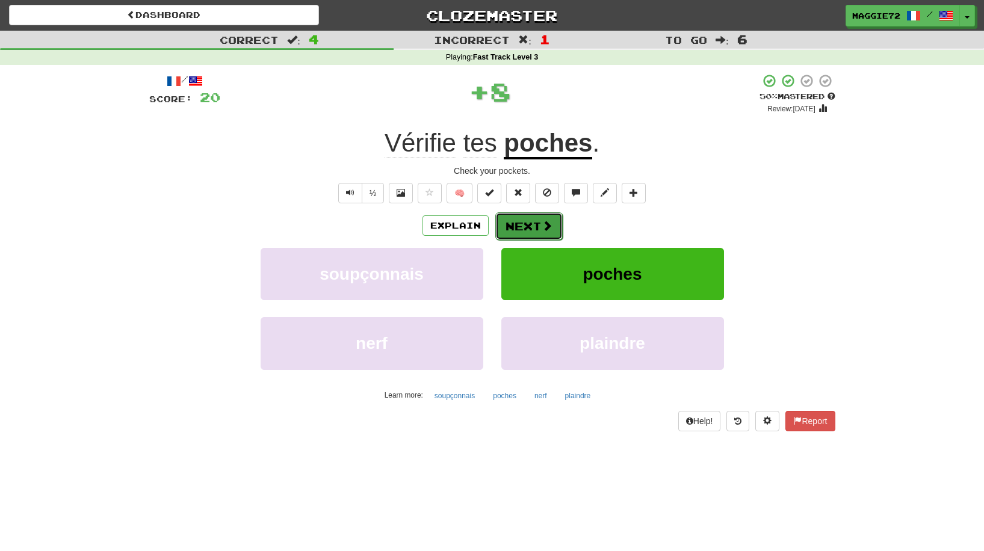
click at [533, 219] on button "Next" at bounding box center [528, 226] width 67 height 28
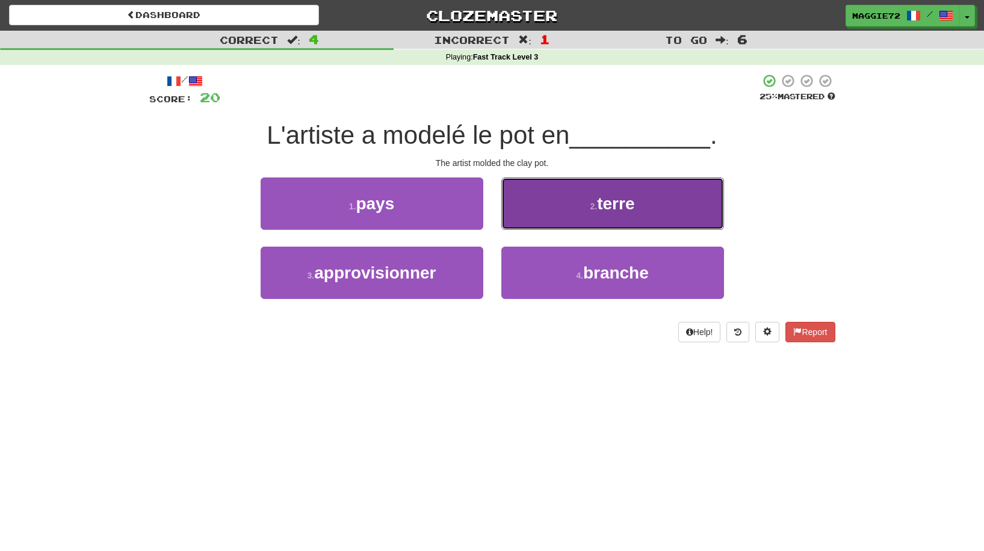
click at [588, 220] on button "2 . terre" at bounding box center [612, 204] width 223 height 52
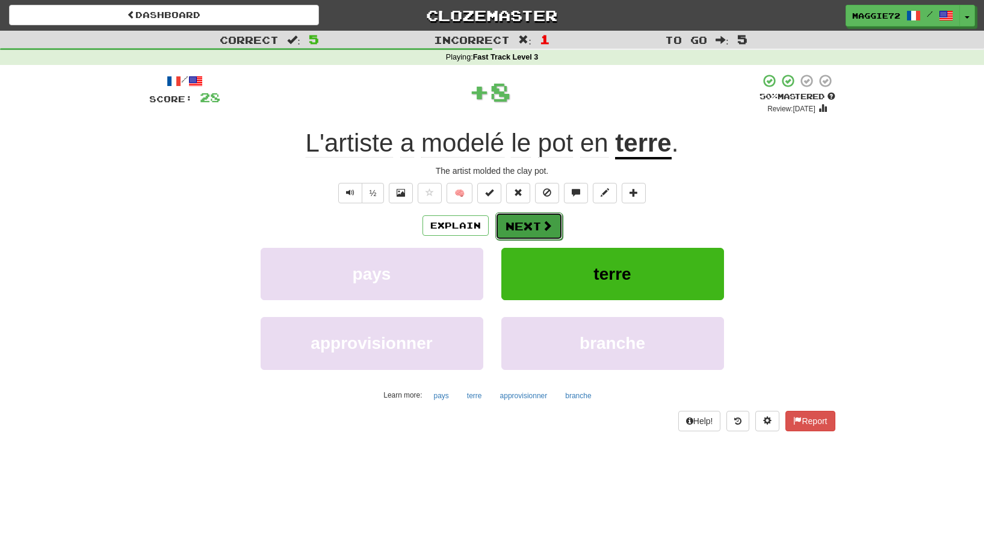
click at [545, 220] on span at bounding box center [547, 225] width 11 height 11
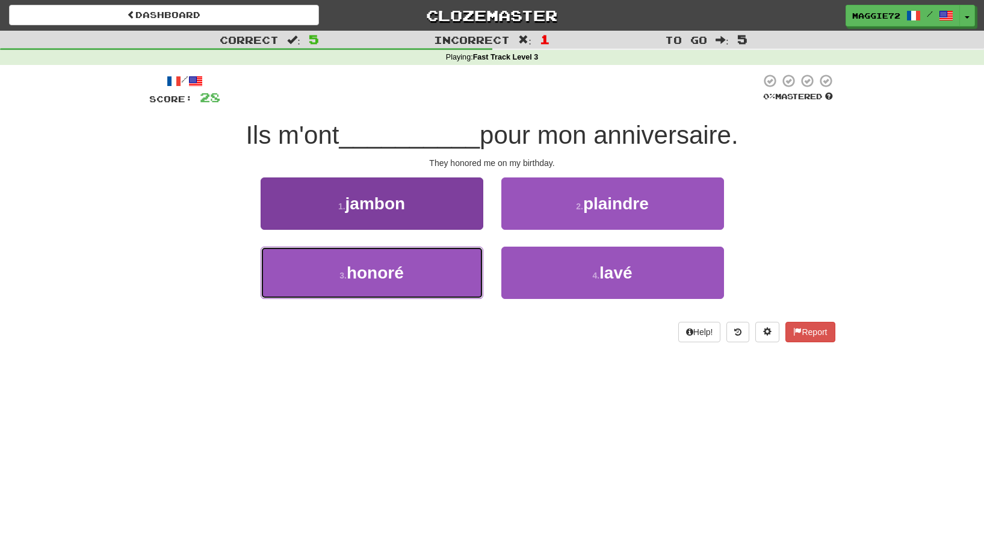
drag, startPoint x: 416, startPoint y: 271, endPoint x: 400, endPoint y: 277, distance: 16.8
click at [415, 274] on button "3 . [PERSON_NAME]" at bounding box center [372, 273] width 223 height 52
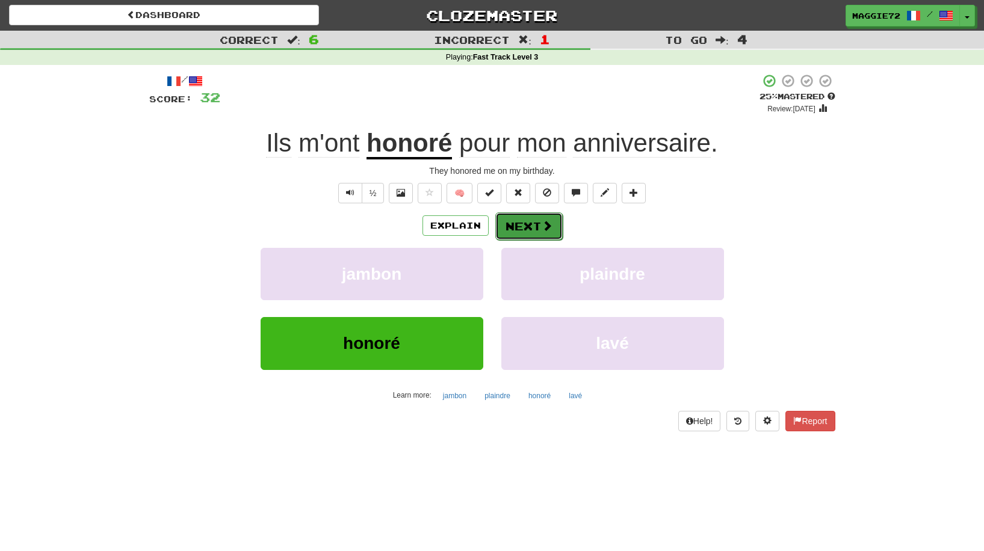
click at [521, 228] on button "Next" at bounding box center [528, 226] width 67 height 28
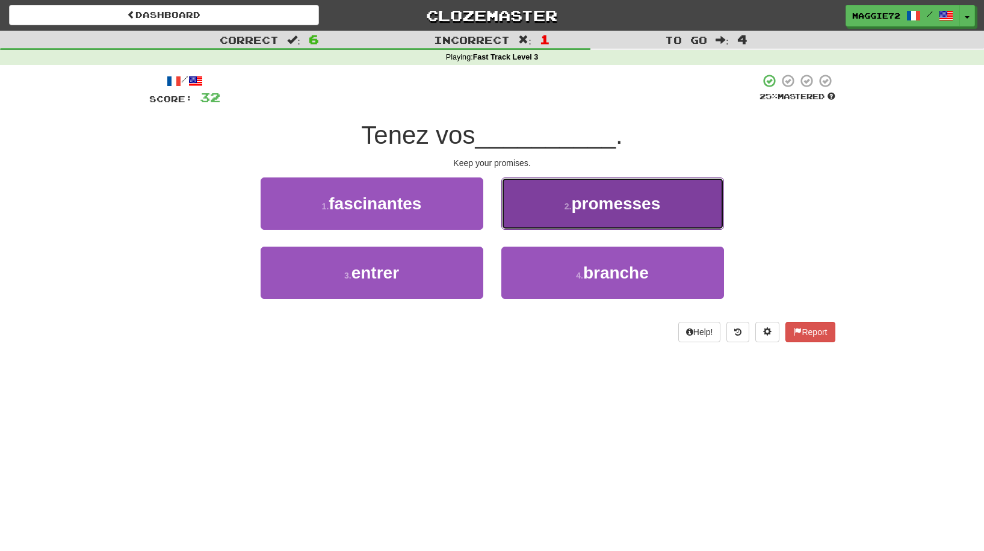
click at [574, 206] on span "promesses" at bounding box center [615, 203] width 89 height 19
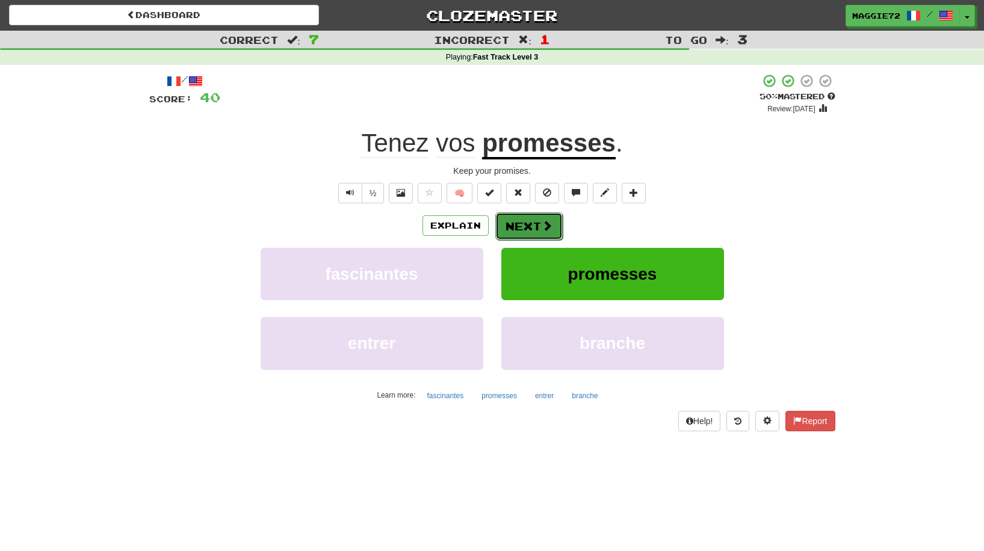
click at [530, 220] on button "Next" at bounding box center [528, 226] width 67 height 28
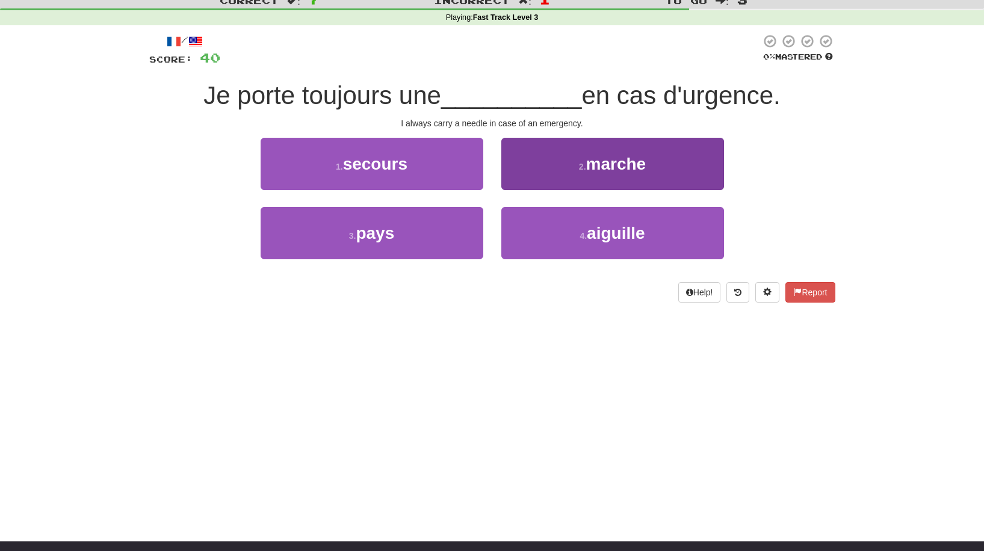
scroll to position [60, 0]
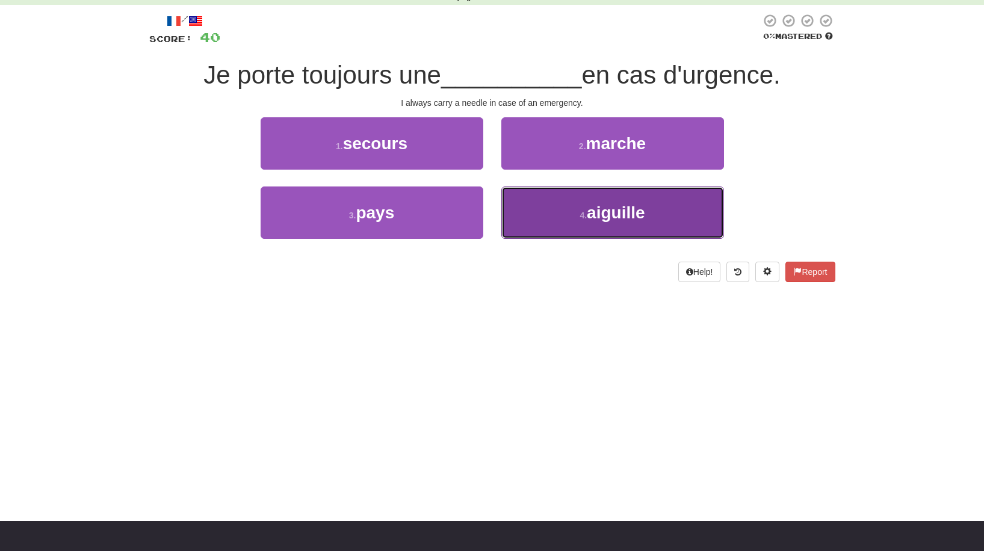
click at [608, 224] on button "4 . aiguille" at bounding box center [612, 213] width 223 height 52
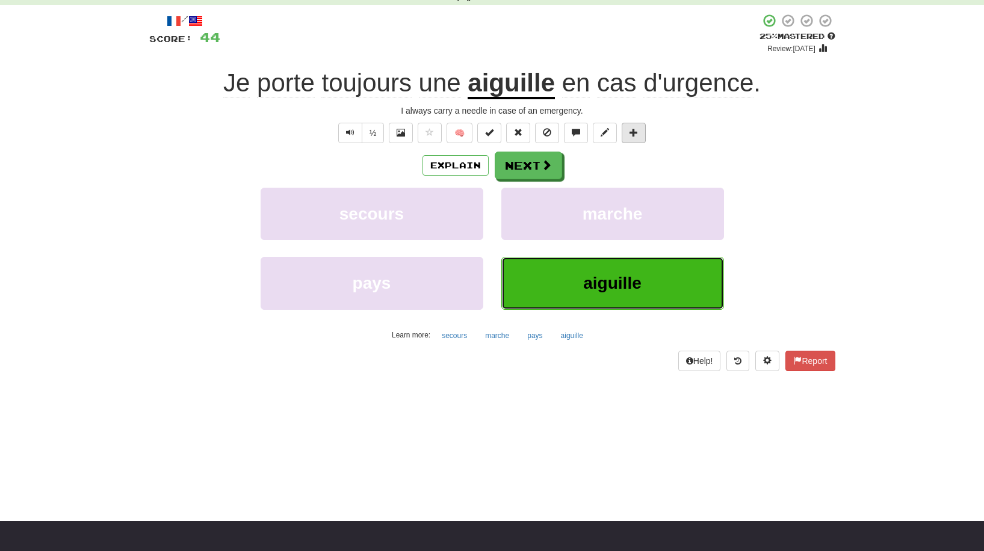
scroll to position [120, 0]
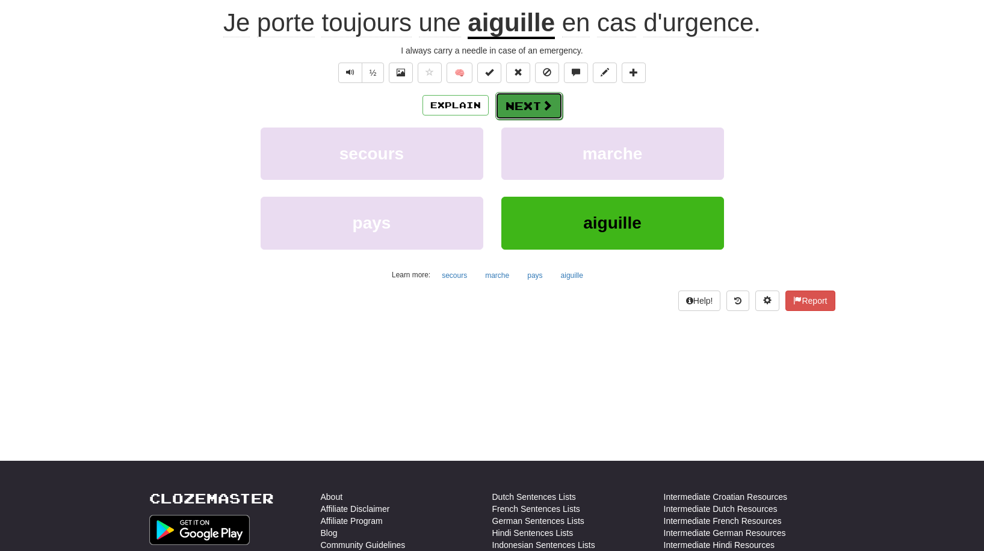
click at [548, 100] on span at bounding box center [547, 105] width 11 height 11
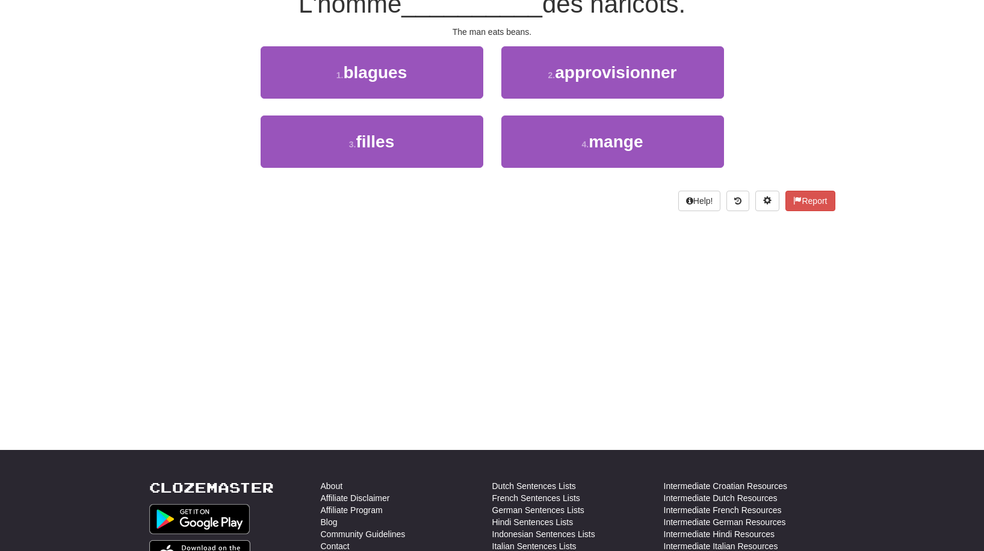
scroll to position [113, 0]
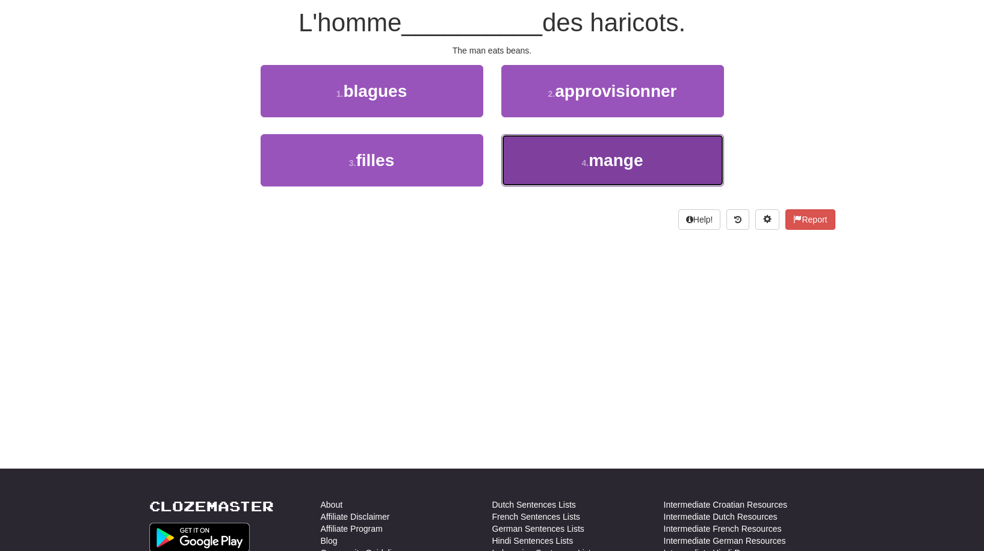
click at [660, 161] on button "4 . mange" at bounding box center [612, 160] width 223 height 52
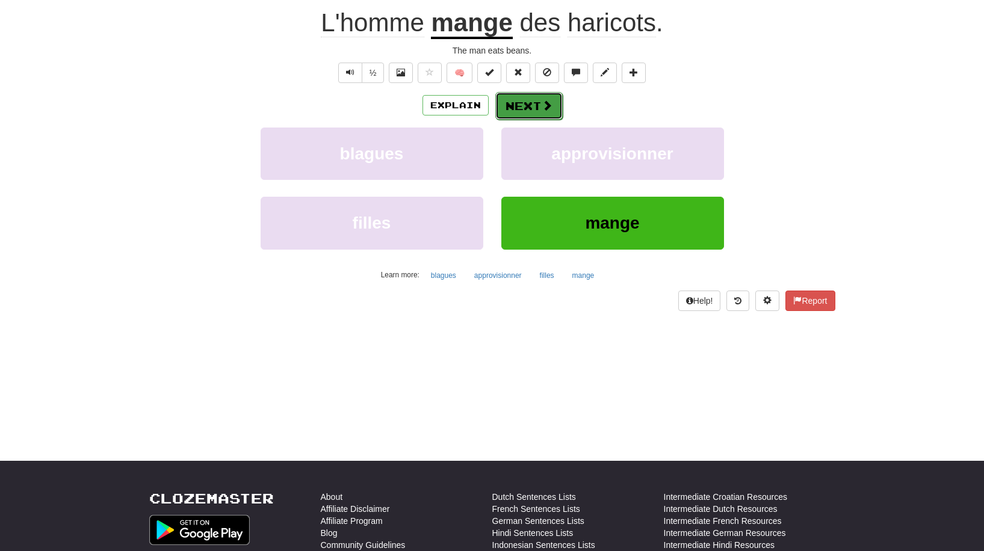
click at [525, 99] on button "Next" at bounding box center [528, 106] width 67 height 28
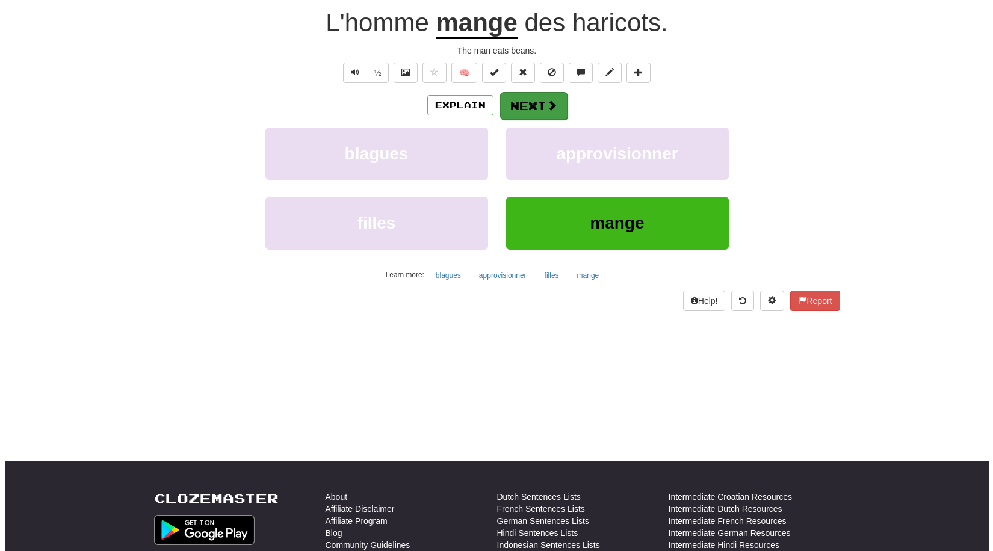
scroll to position [113, 0]
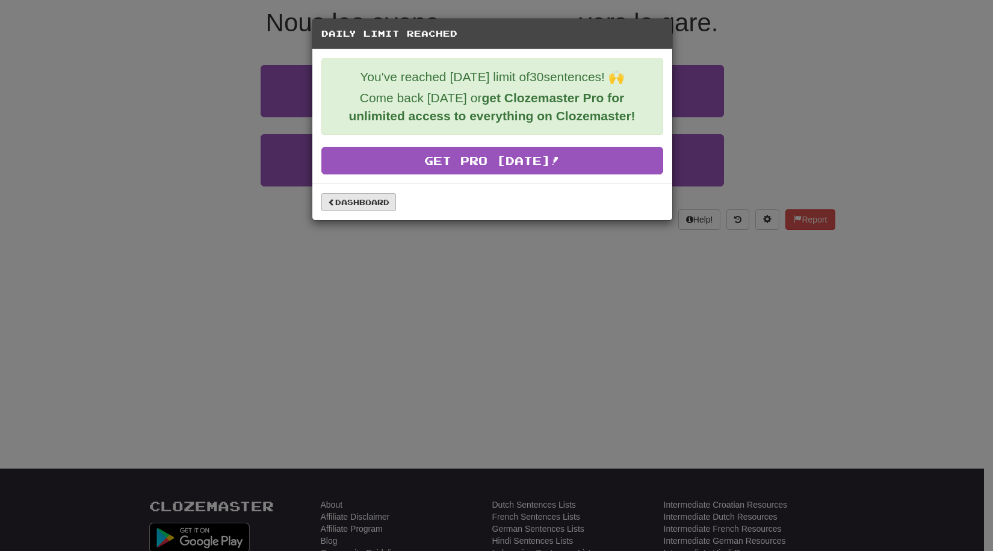
click at [368, 194] on div "Dashboard" at bounding box center [492, 202] width 360 height 37
click at [368, 198] on link "Dashboard" at bounding box center [358, 202] width 75 height 18
